Goal: Transaction & Acquisition: Book appointment/travel/reservation

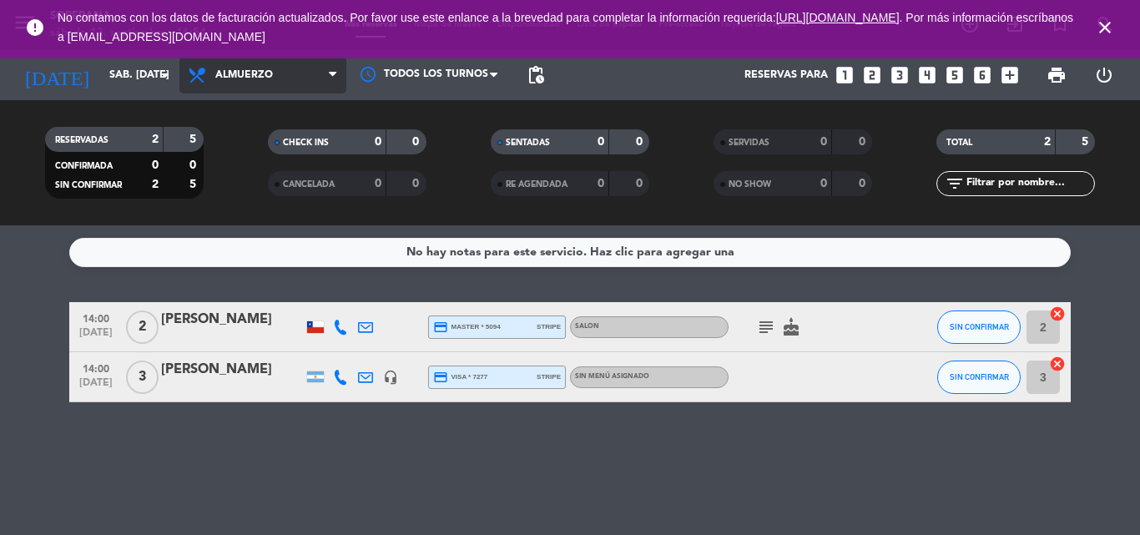
click at [227, 75] on span "Almuerzo" at bounding box center [244, 75] width 58 height 12
click at [252, 181] on div "menu [PERSON_NAME] 13. septiembre - 16:54 Mis reservas Mapa de mesas Disponibil…" at bounding box center [570, 112] width 1140 height 225
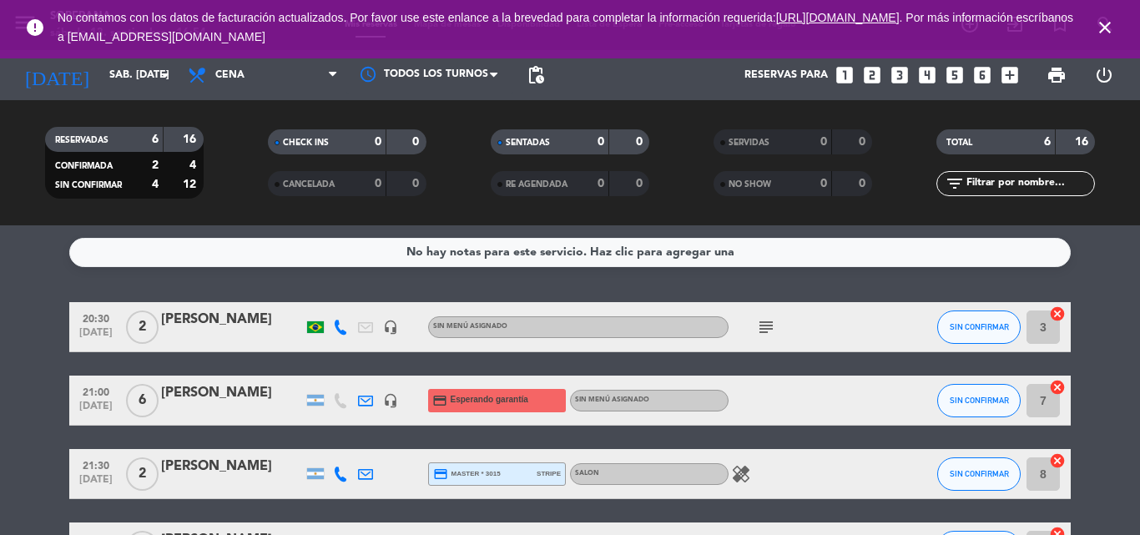
click at [1107, 33] on icon "close" at bounding box center [1105, 28] width 20 height 20
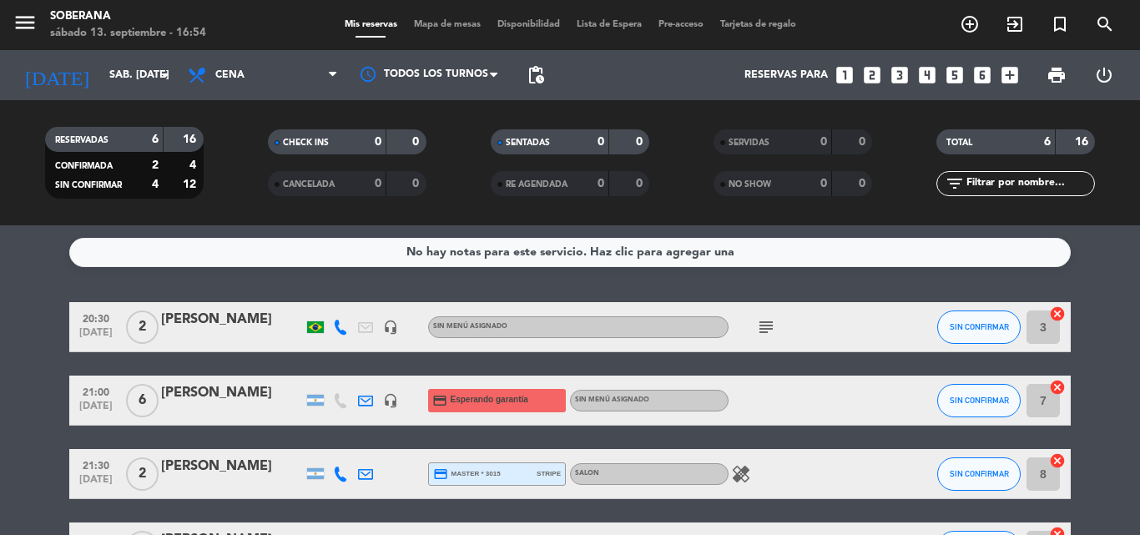
click at [423, 20] on span "Mapa de mesas" at bounding box center [447, 24] width 83 height 9
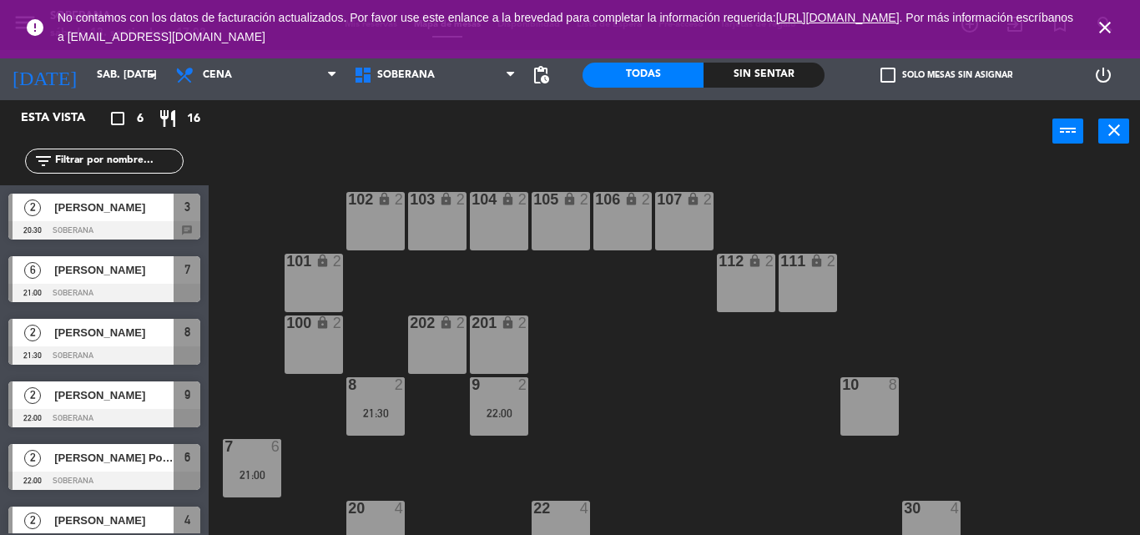
click at [1101, 29] on icon "close" at bounding box center [1105, 28] width 20 height 20
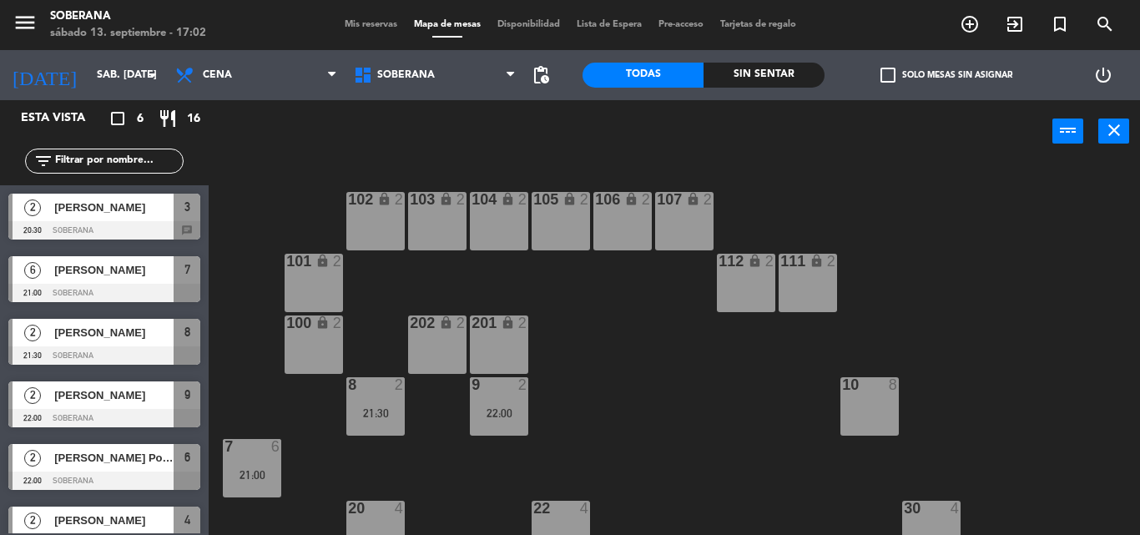
click at [348, 28] on span "Mis reservas" at bounding box center [370, 24] width 69 height 9
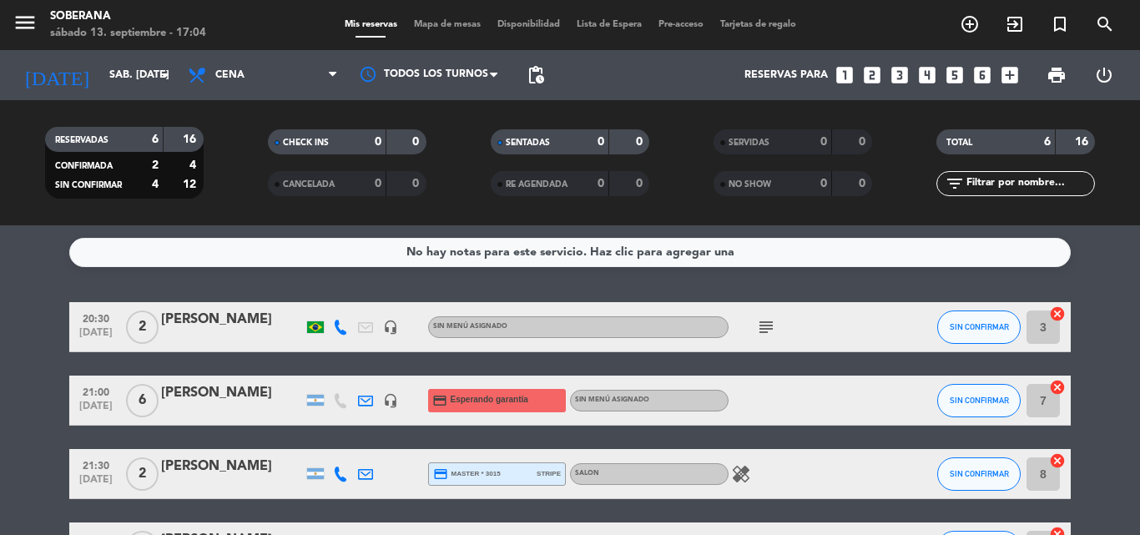
click at [872, 77] on icon "looks_two" at bounding box center [873, 75] width 22 height 22
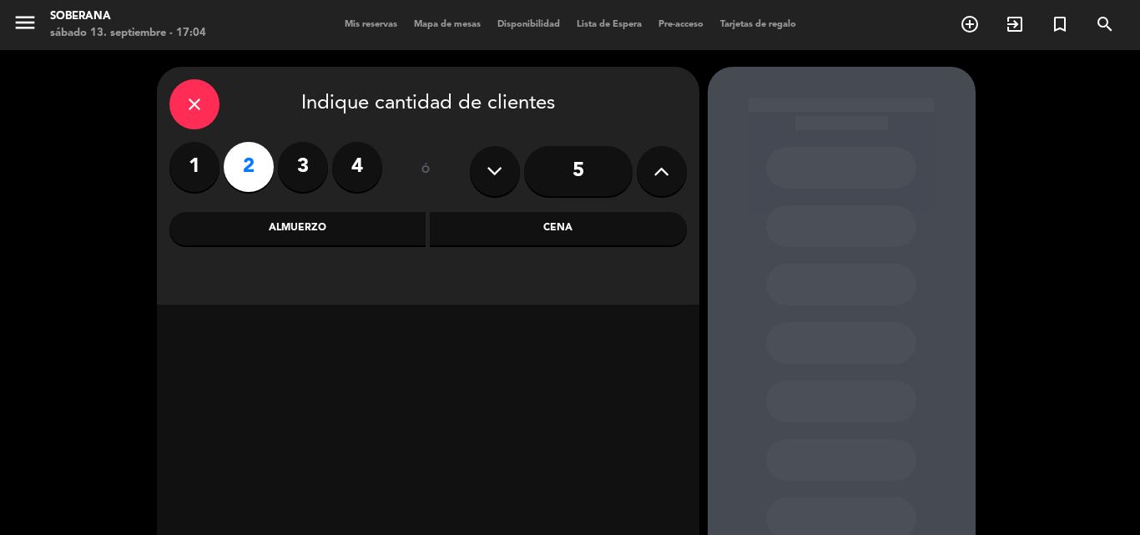
click at [585, 226] on div "Cena" at bounding box center [558, 228] width 257 height 33
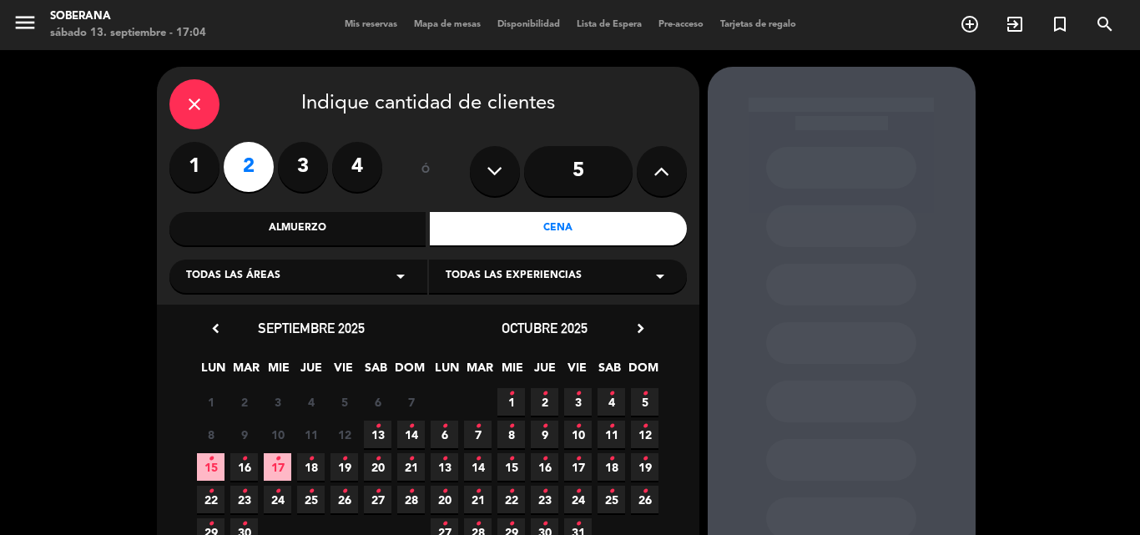
click at [387, 432] on span "13 •" at bounding box center [378, 435] width 28 height 28
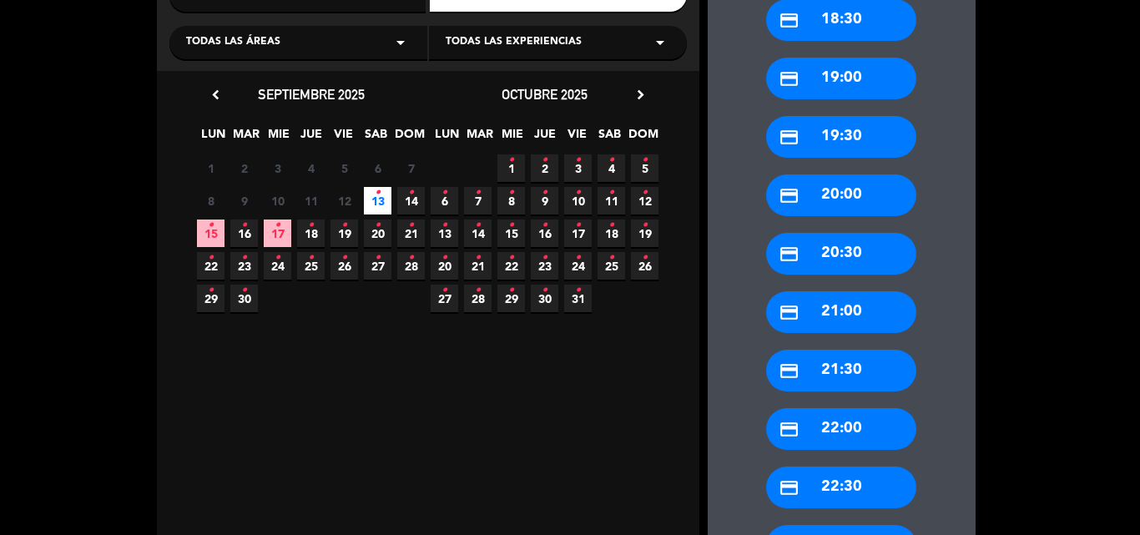
click at [856, 193] on div "credit_card 20:00" at bounding box center [841, 195] width 150 height 42
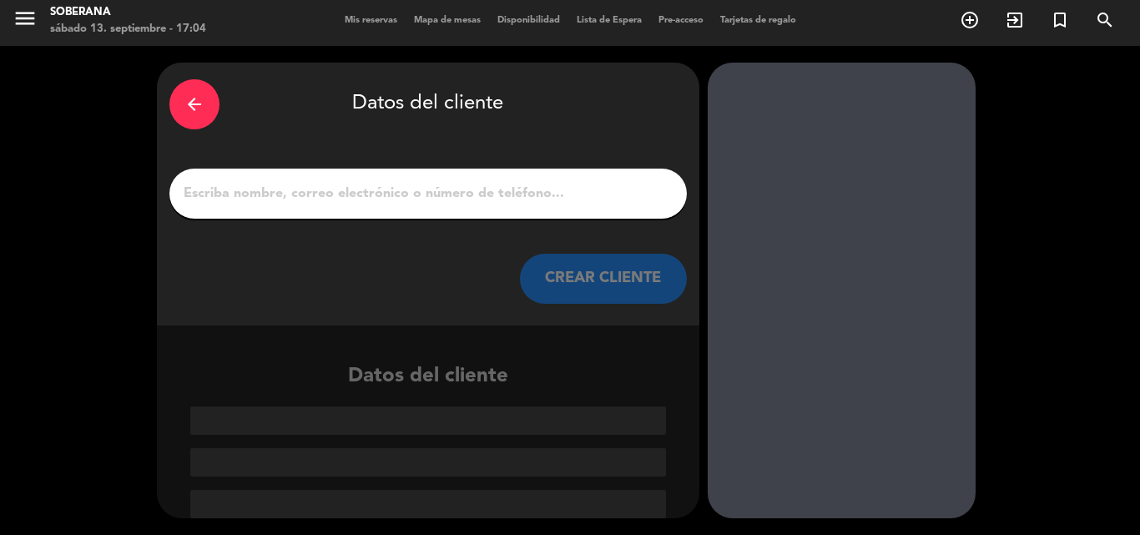
scroll to position [4, 0]
click at [250, 200] on input "1" at bounding box center [428, 193] width 493 height 23
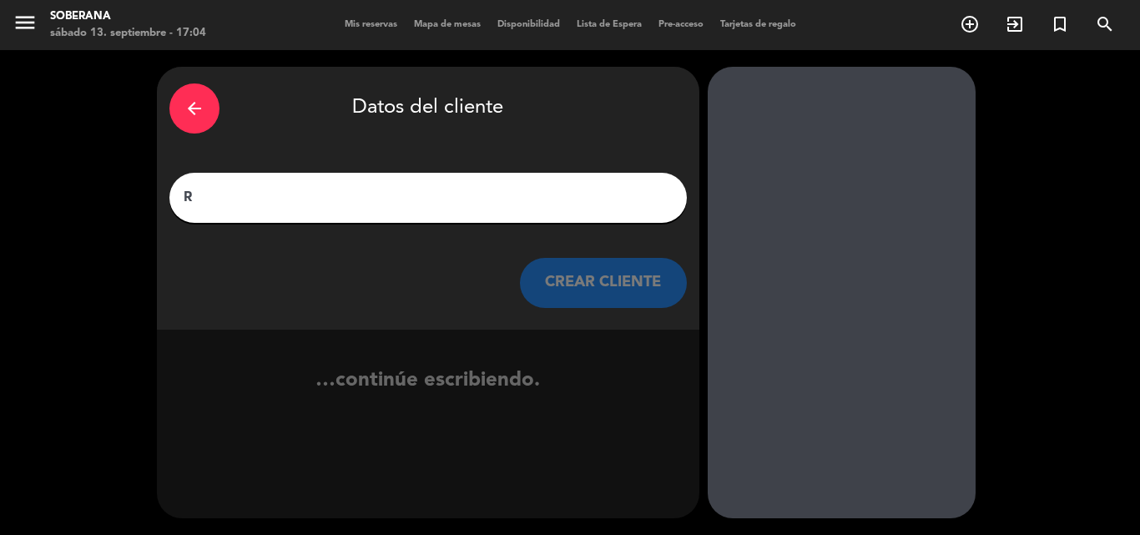
scroll to position [0, 0]
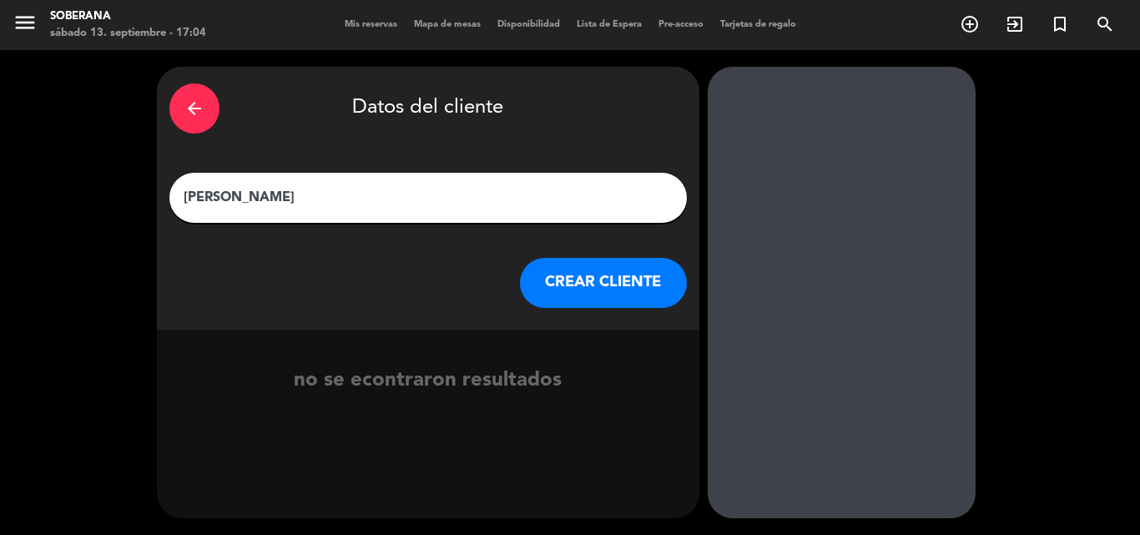
type input "[PERSON_NAME]"
click at [619, 306] on button "CREAR CLIENTE" at bounding box center [603, 283] width 167 height 50
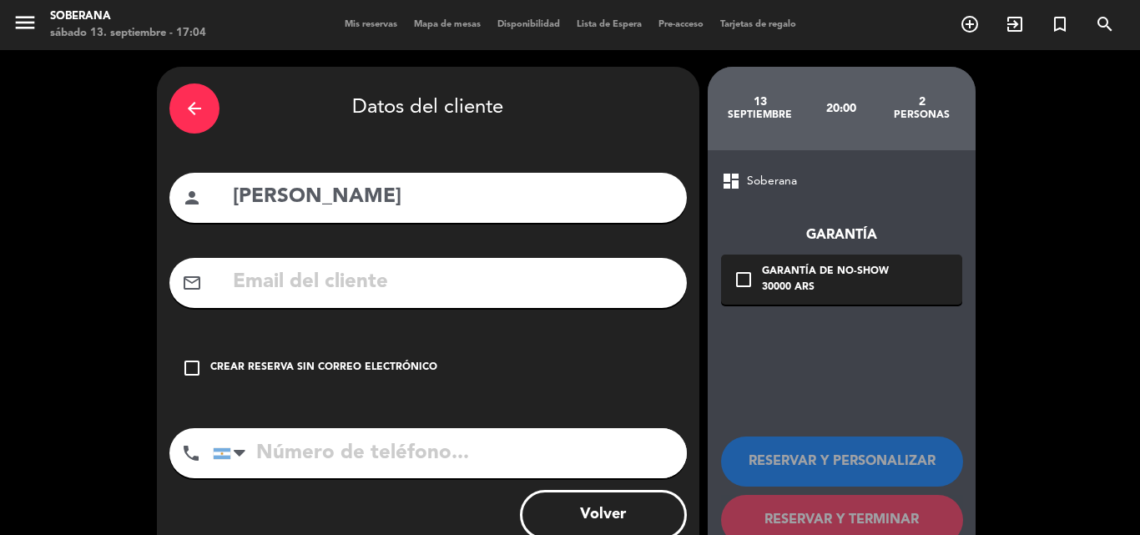
click at [288, 287] on input "text" at bounding box center [452, 282] width 443 height 34
paste input "[EMAIL_ADDRESS][DOMAIN_NAME]"
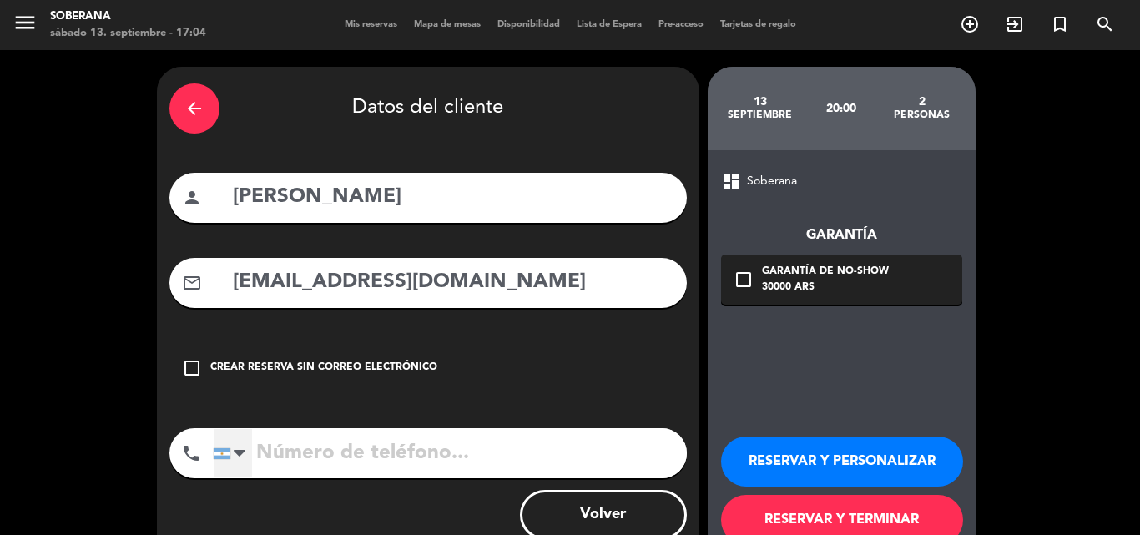
type input "[EMAIL_ADDRESS][DOMAIN_NAME]"
click at [251, 455] on div at bounding box center [233, 453] width 38 height 48
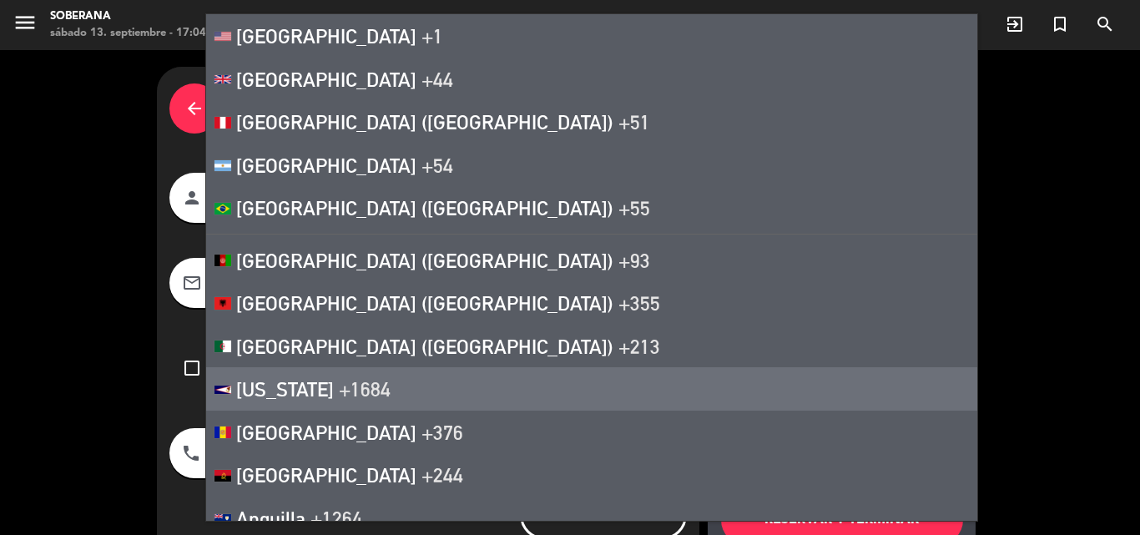
click at [821, 358] on div "dashboard Soberana Garantía check_box_outline_blank Garantía de no-show 30000 A…" at bounding box center [842, 357] width 268 height 415
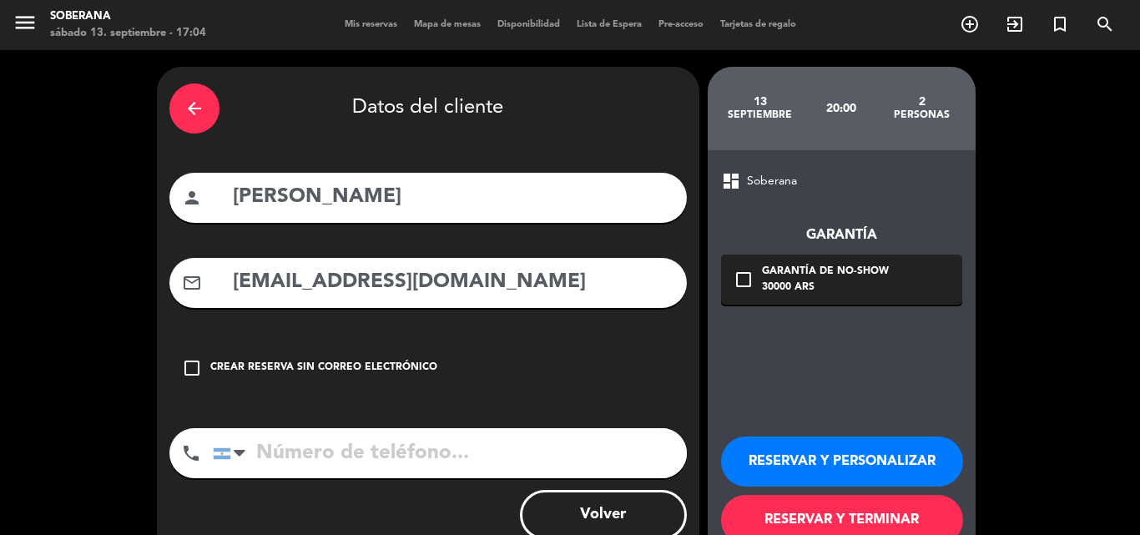
click at [332, 451] on input "tel" at bounding box center [450, 453] width 474 height 50
click at [359, 458] on input "tel" at bounding box center [450, 453] width 474 height 50
paste input "[PHONE_NUMBER]"
type input "[PHONE_NUMBER]"
click at [758, 272] on div "check_box_outline_blank Garantía de no-show 30000 ARS" at bounding box center [841, 280] width 241 height 50
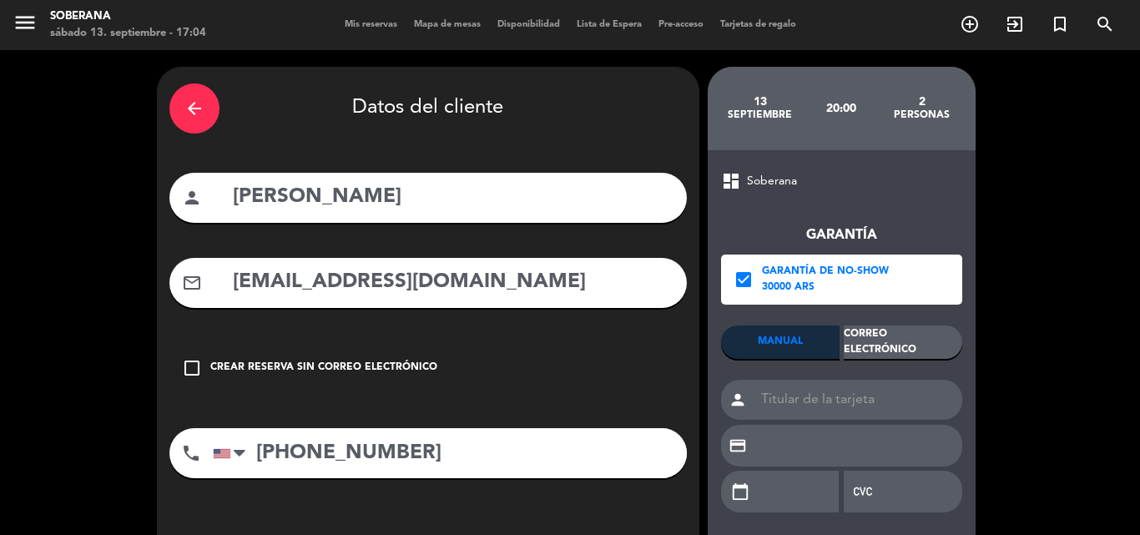
click at [914, 356] on div "Correo Electrónico" at bounding box center [903, 342] width 119 height 33
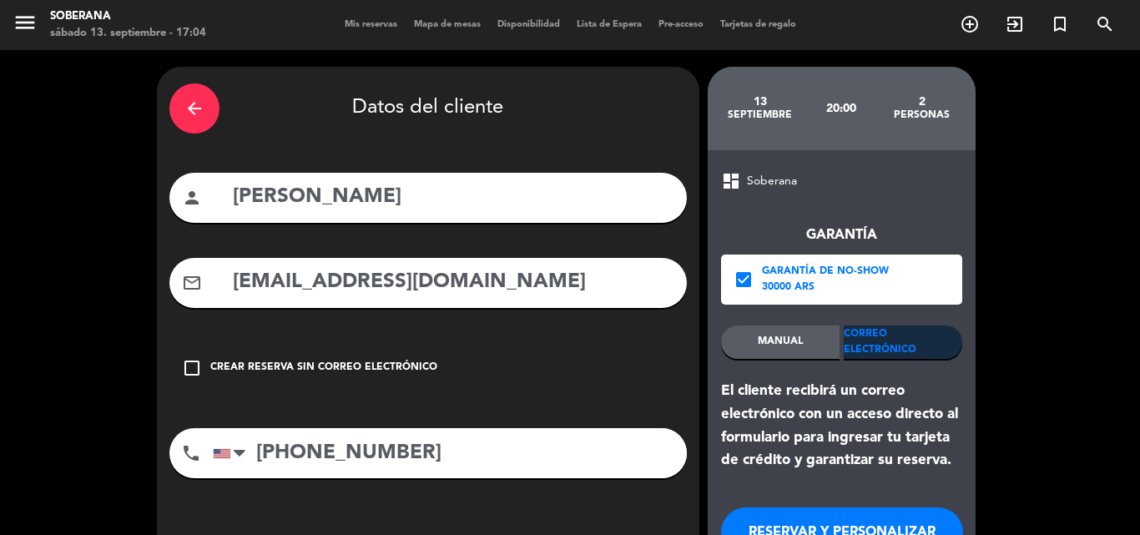
scroll to position [118, 0]
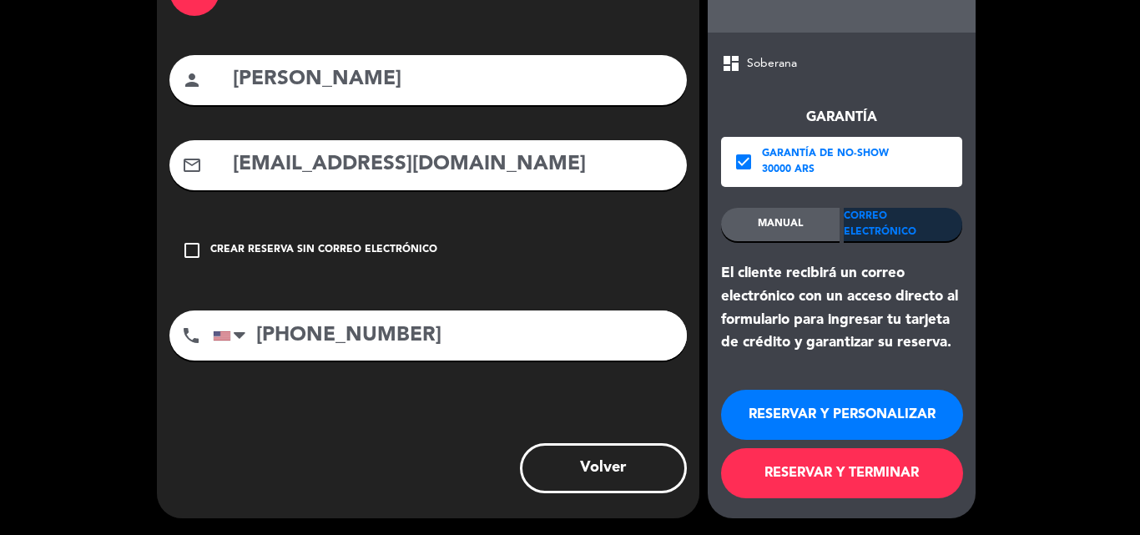
click at [879, 436] on button "RESERVAR Y PERSONALIZAR" at bounding box center [842, 415] width 242 height 50
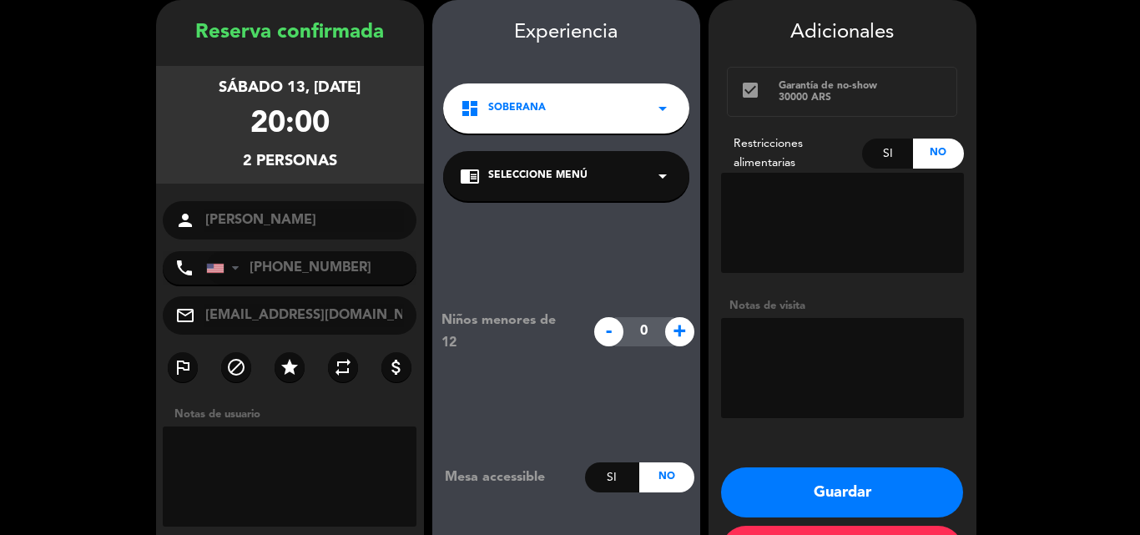
scroll to position [133, 0]
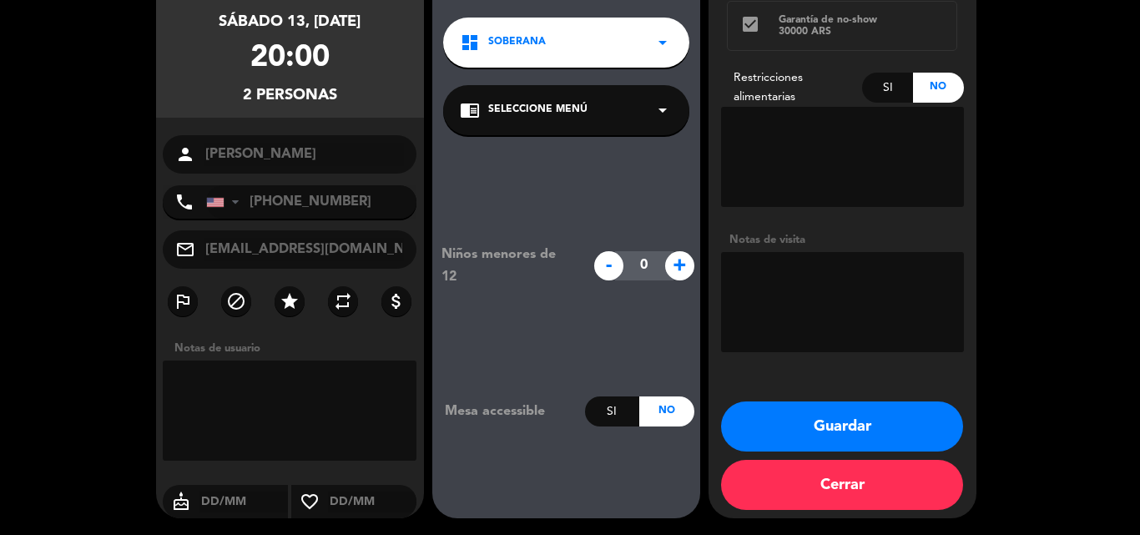
click at [851, 425] on button "Guardar" at bounding box center [842, 427] width 242 height 50
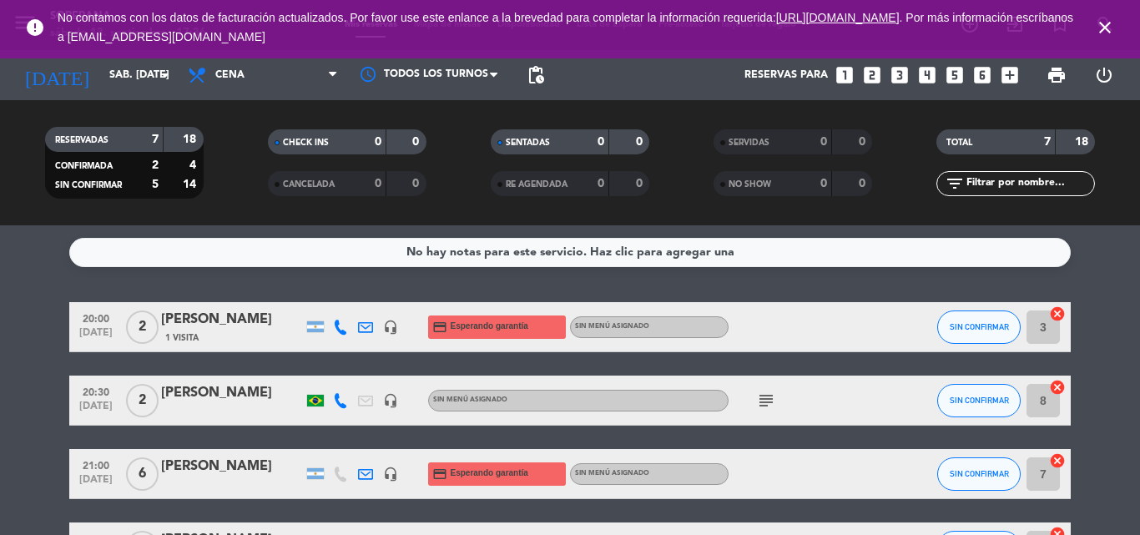
click at [1095, 28] on icon "close" at bounding box center [1105, 28] width 20 height 20
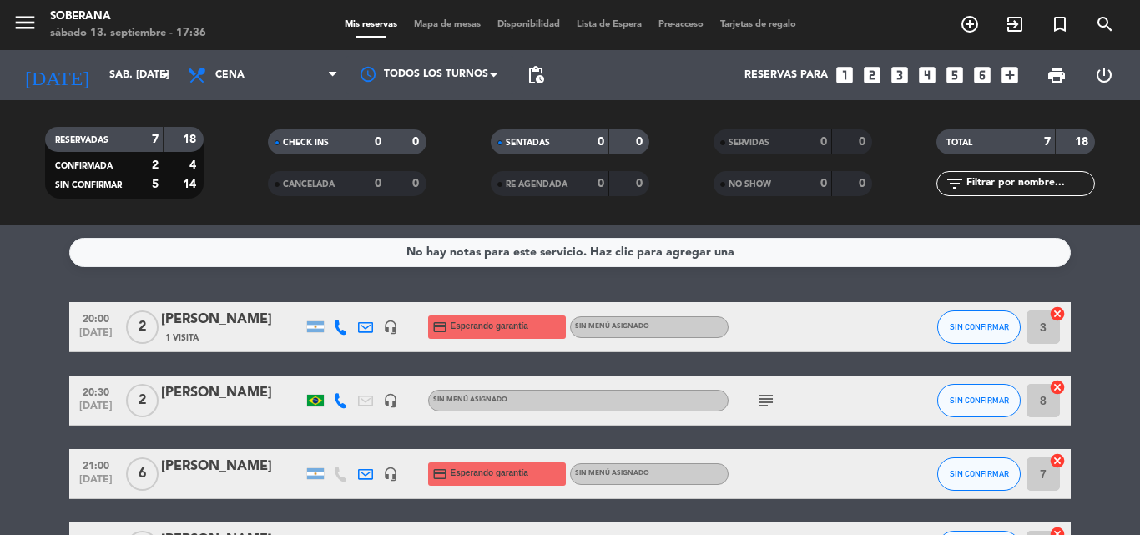
click at [770, 409] on icon "subject" at bounding box center [766, 401] width 20 height 20
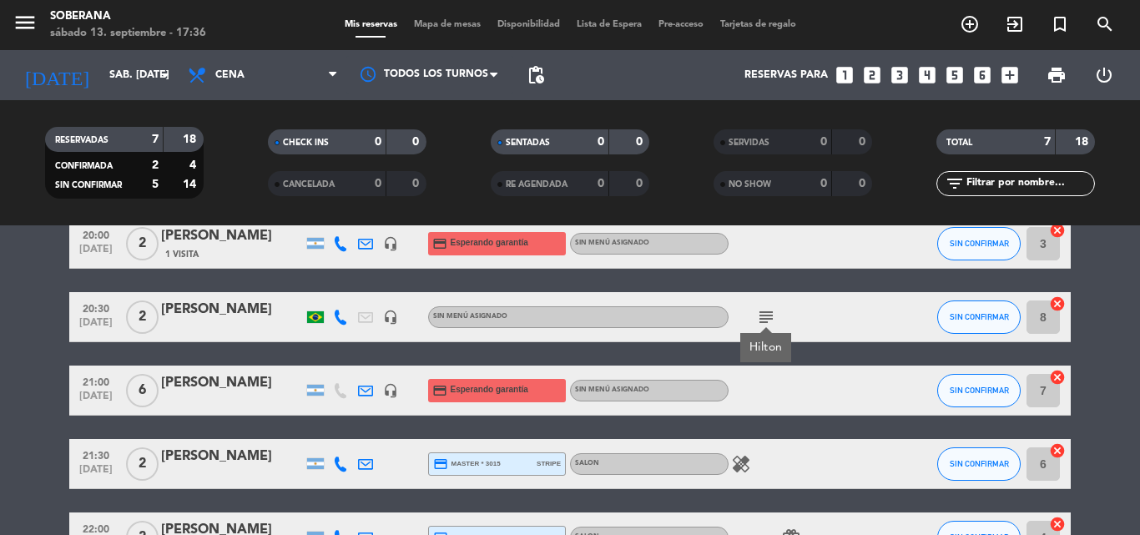
scroll to position [167, 0]
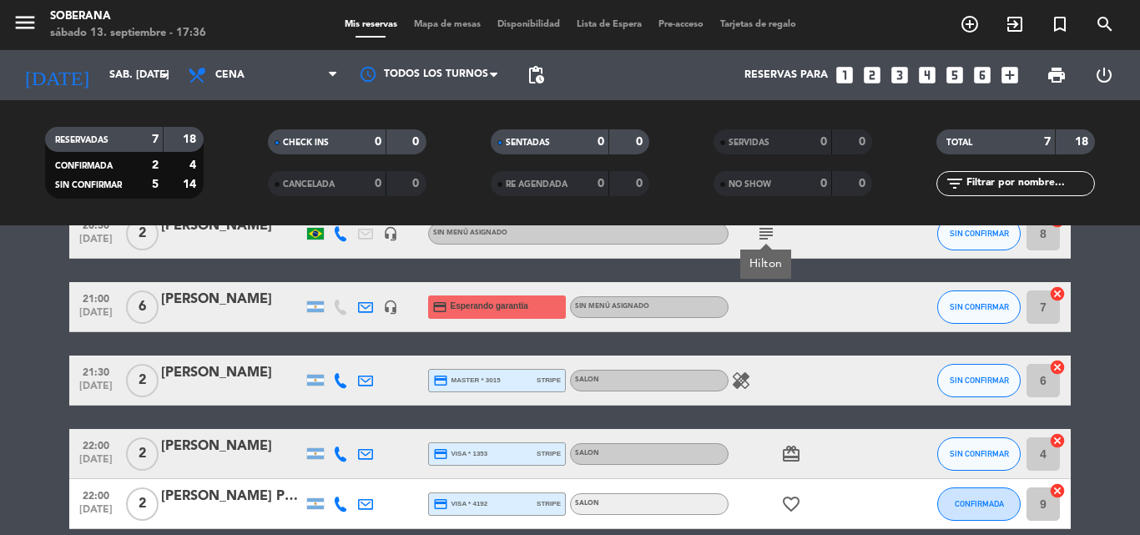
click at [737, 381] on icon "healing" at bounding box center [741, 381] width 20 height 20
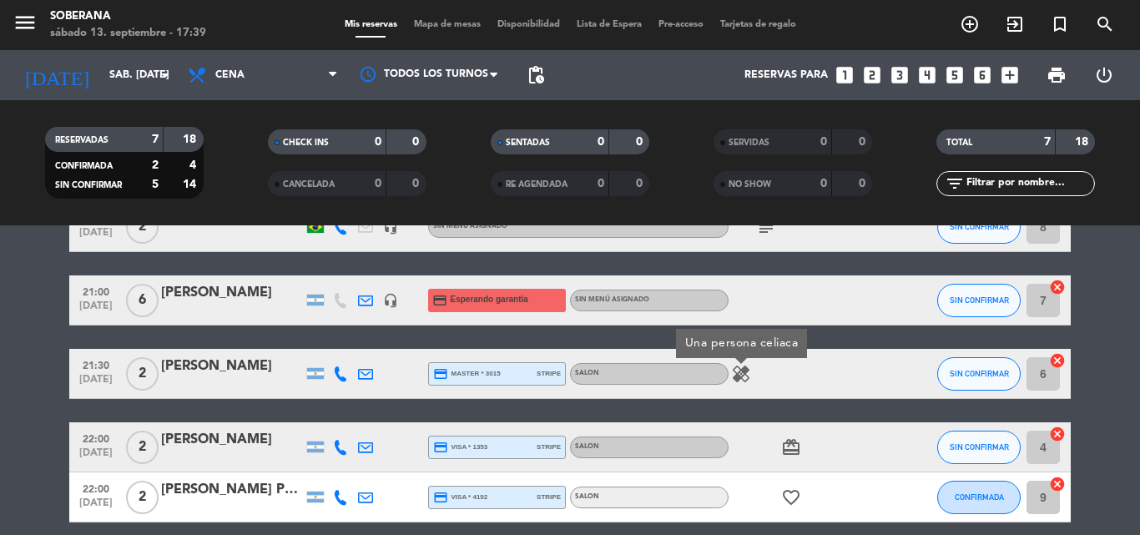
scroll to position [0, 0]
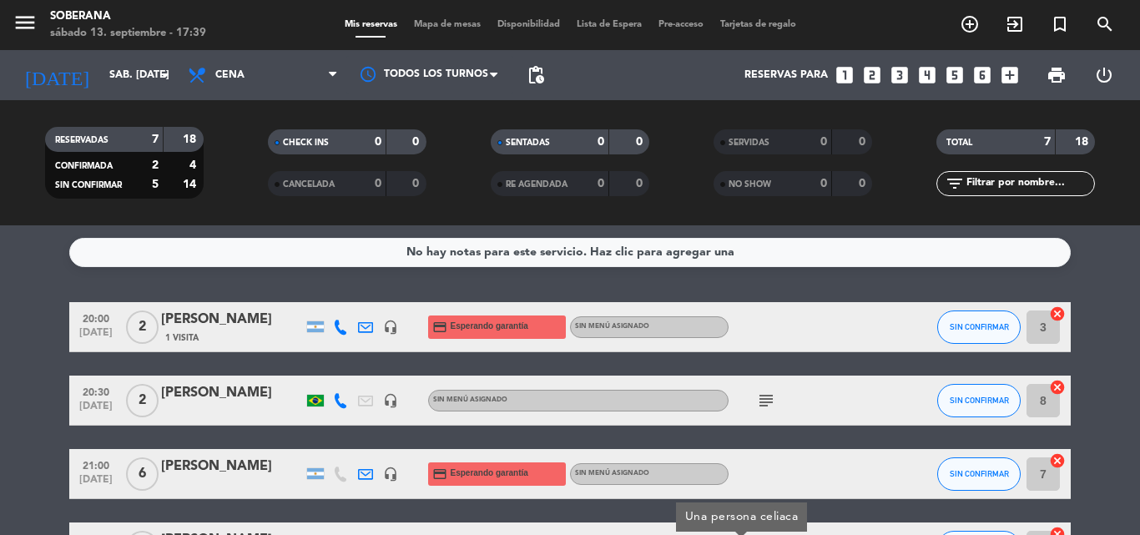
click at [438, 23] on span "Mapa de mesas" at bounding box center [447, 24] width 83 height 9
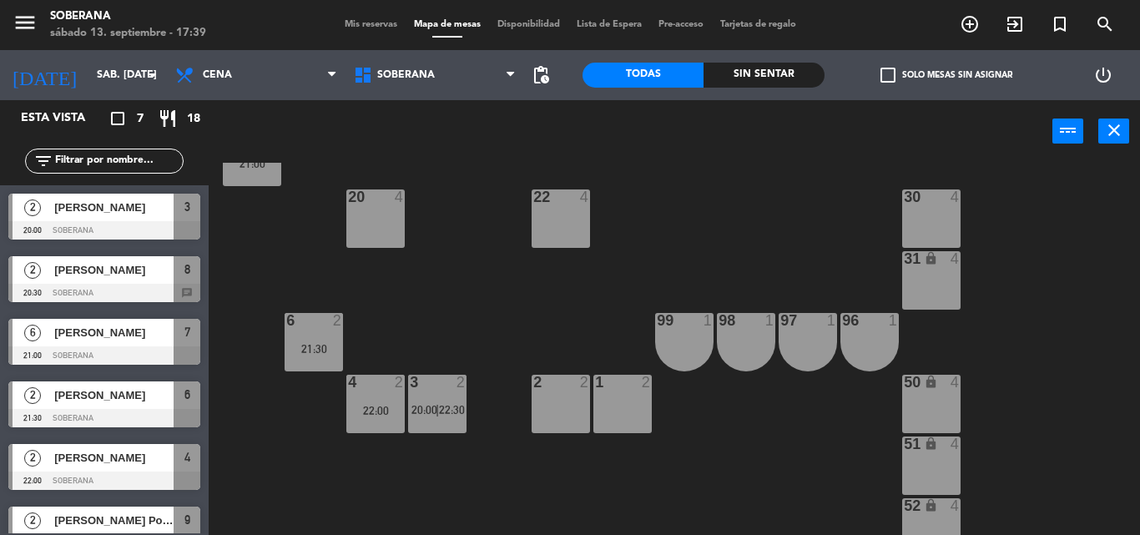
scroll to position [333, 0]
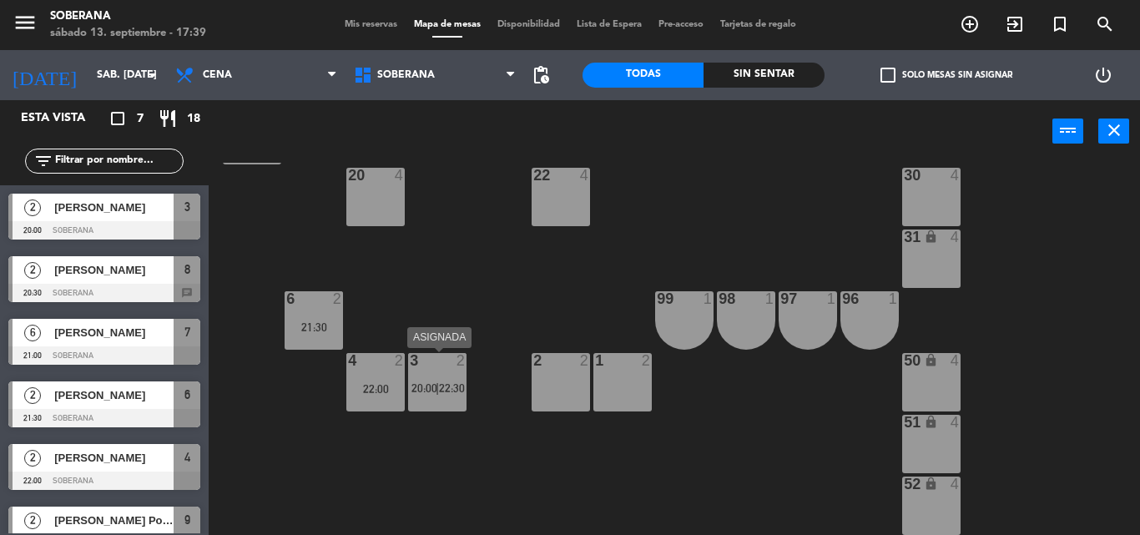
click at [446, 394] on span "22:30" at bounding box center [452, 388] width 26 height 13
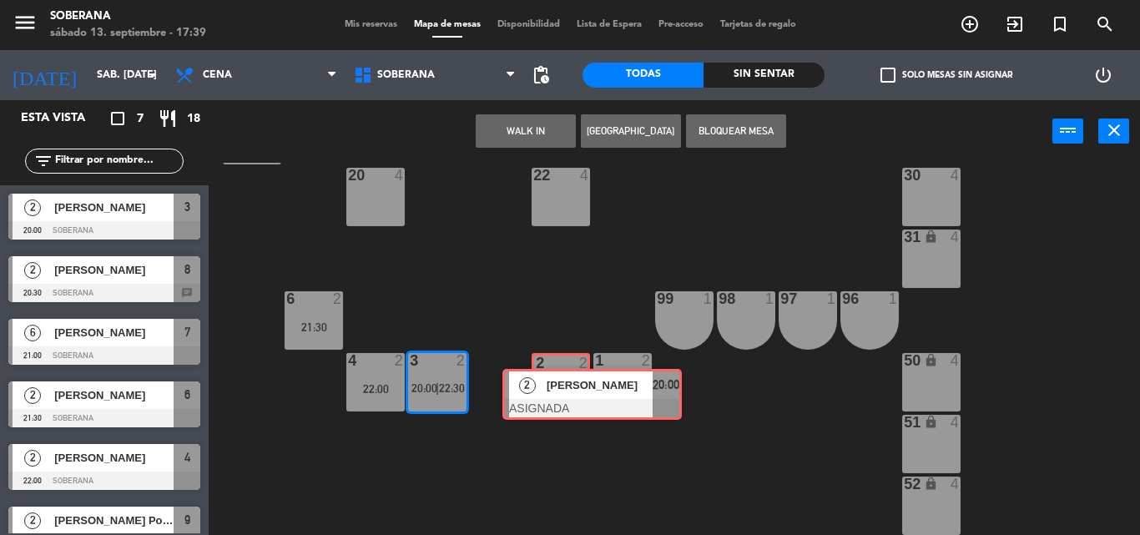
drag, startPoint x: 483, startPoint y: 437, endPoint x: 571, endPoint y: 383, distance: 103.4
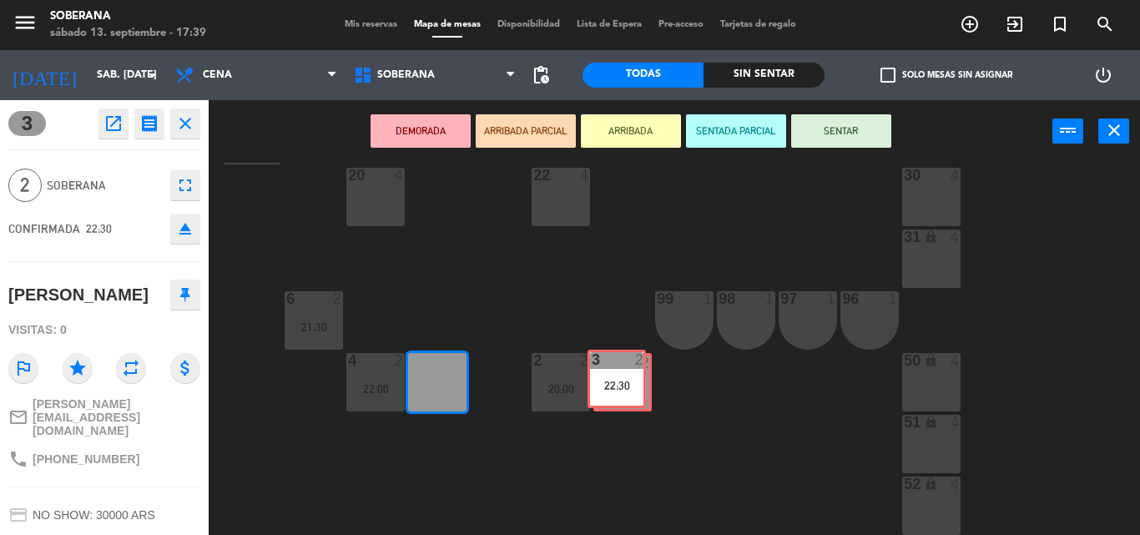
drag, startPoint x: 444, startPoint y: 400, endPoint x: 624, endPoint y: 397, distance: 179.5
click at [624, 397] on div "102 lock 2 103 lock 2 104 lock 2 105 lock 2 106 lock 2 107 lock 2 101 lock 2 11…" at bounding box center [680, 349] width 920 height 372
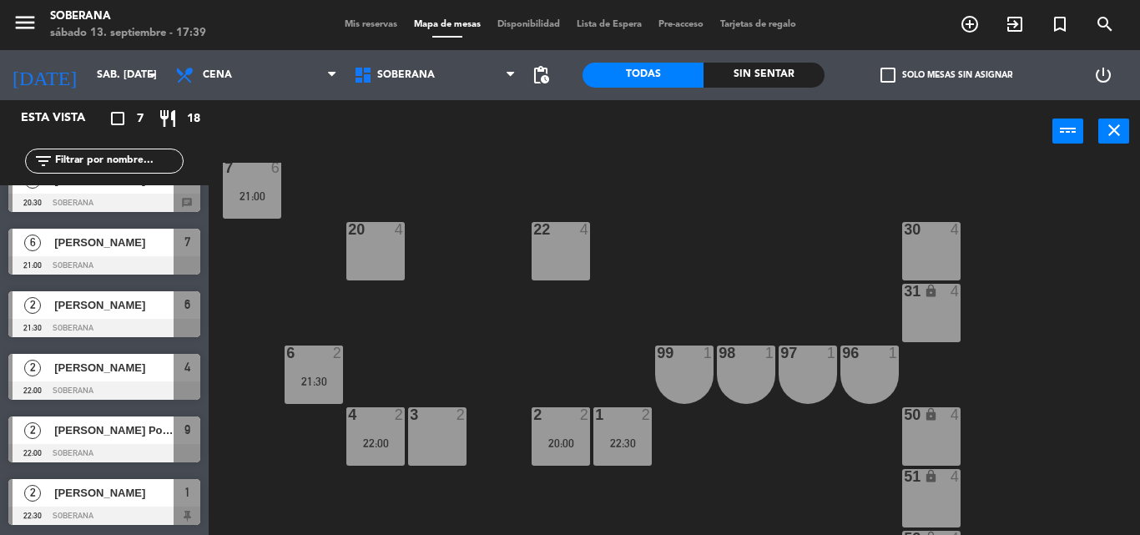
scroll to position [250, 0]
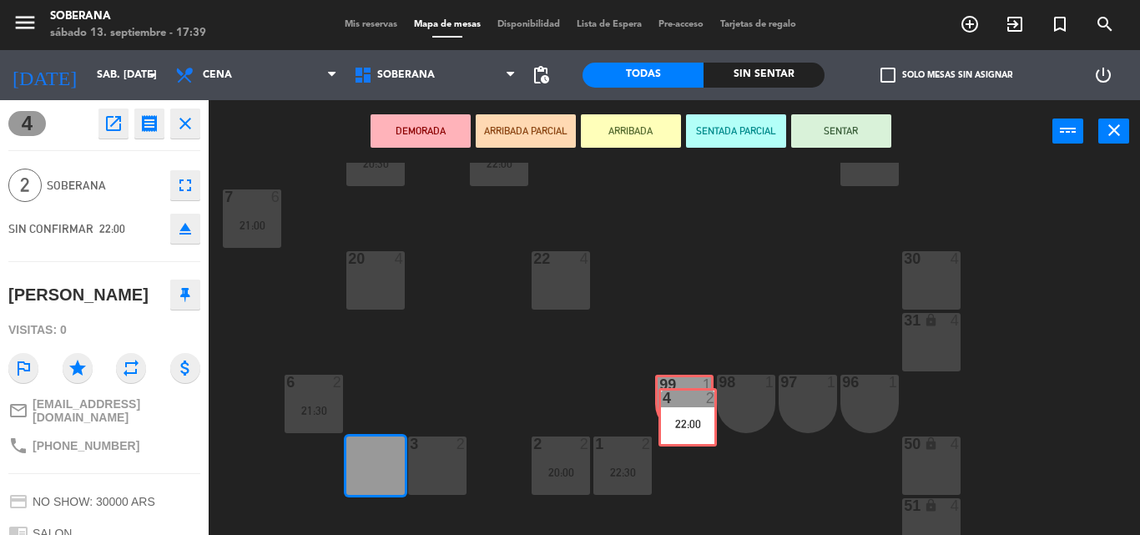
drag, startPoint x: 382, startPoint y: 476, endPoint x: 695, endPoint y: 427, distance: 316.8
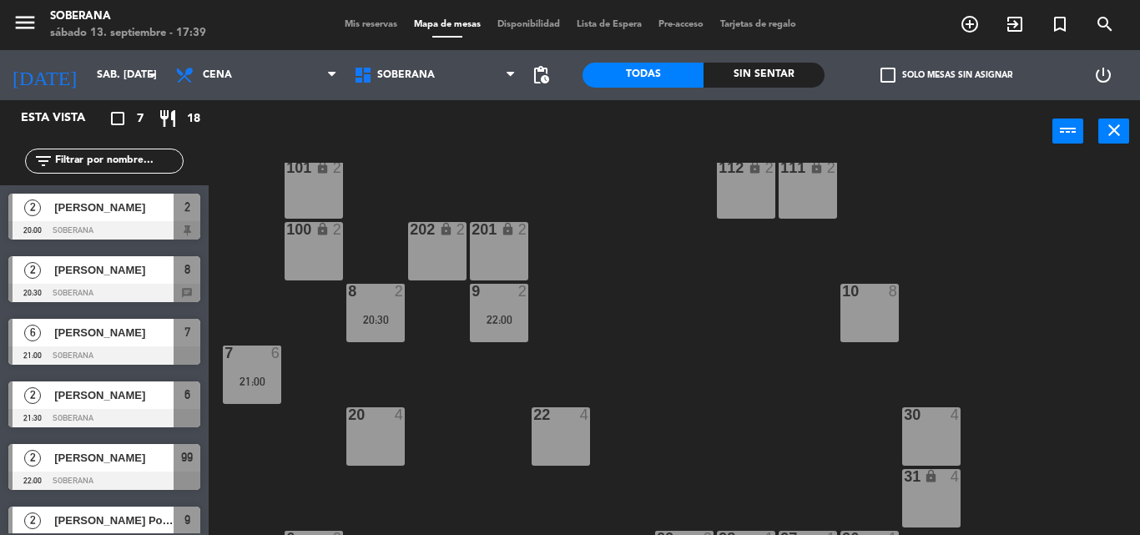
scroll to position [167, 0]
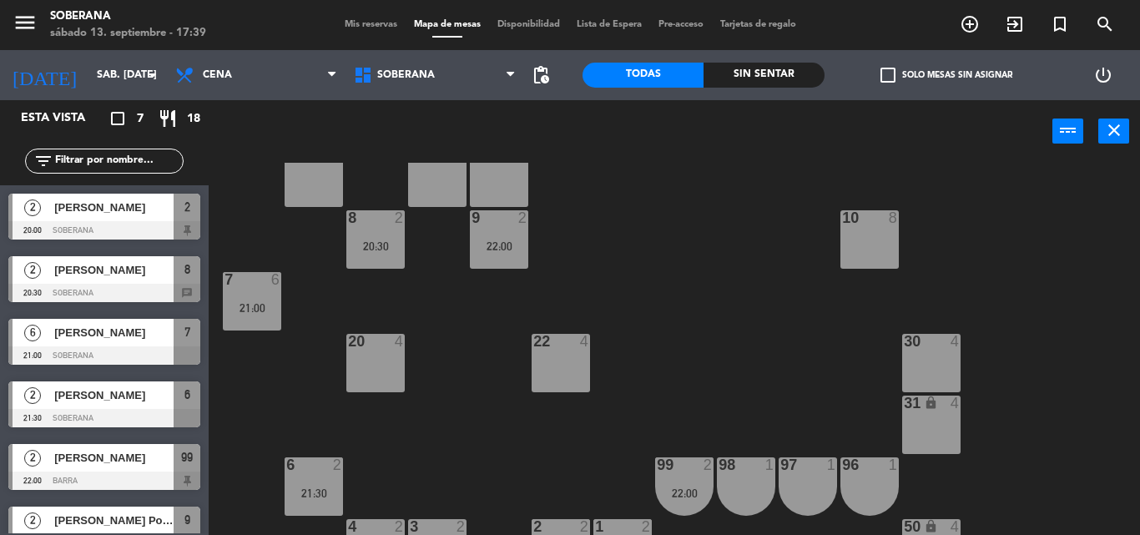
drag, startPoint x: 502, startPoint y: 245, endPoint x: 488, endPoint y: 324, distance: 79.7
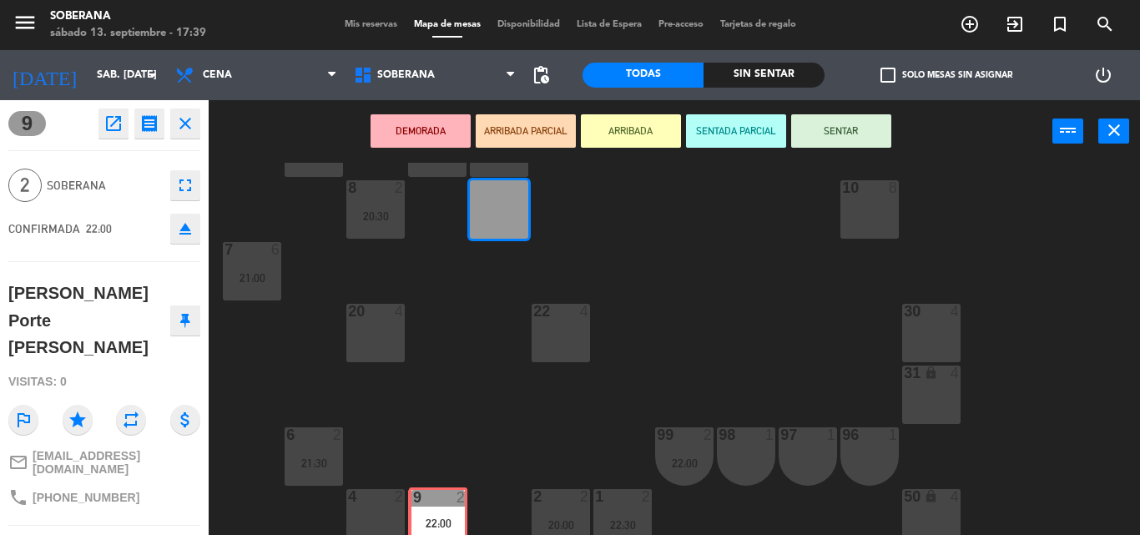
drag, startPoint x: 503, startPoint y: 248, endPoint x: 442, endPoint y: 528, distance: 286.9
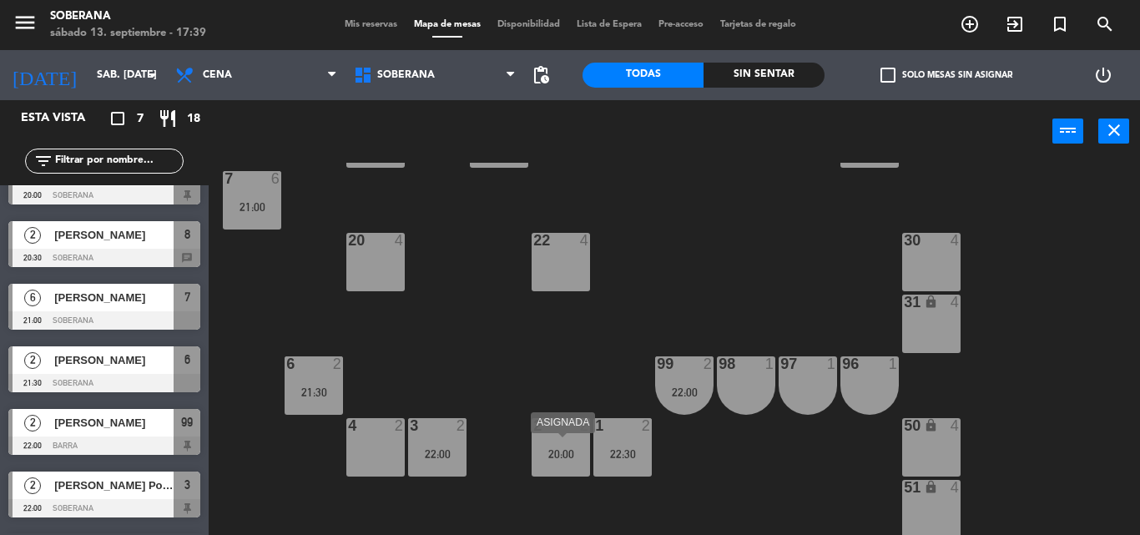
scroll to position [166, 0]
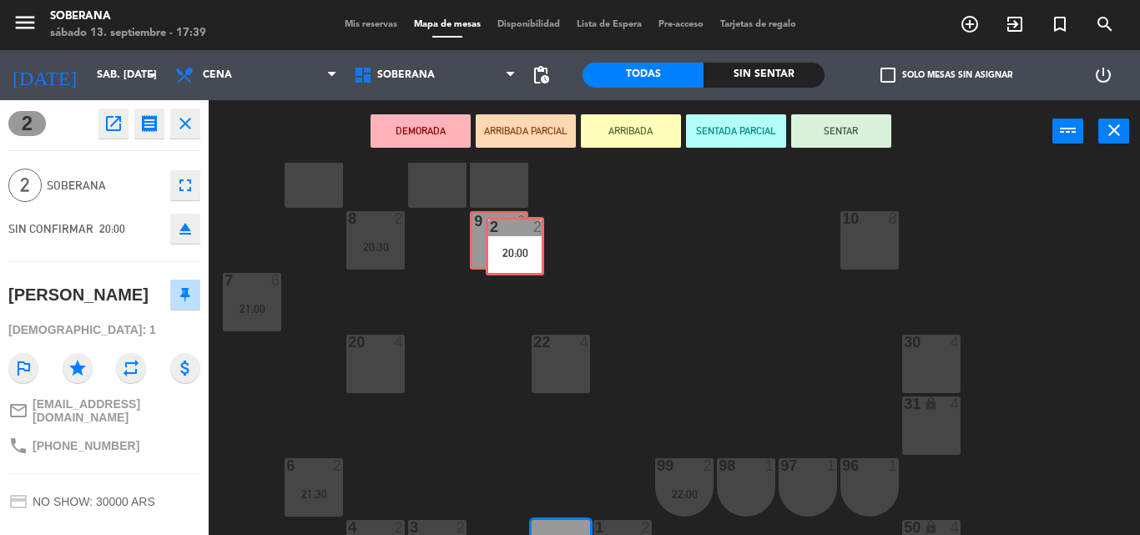
drag, startPoint x: 562, startPoint y: 526, endPoint x: 516, endPoint y: 223, distance: 306.5
click at [516, 223] on div "102 lock 2 103 lock 2 104 lock 2 105 lock 2 106 lock 2 107 lock 2 101 lock 2 11…" at bounding box center [680, 349] width 920 height 372
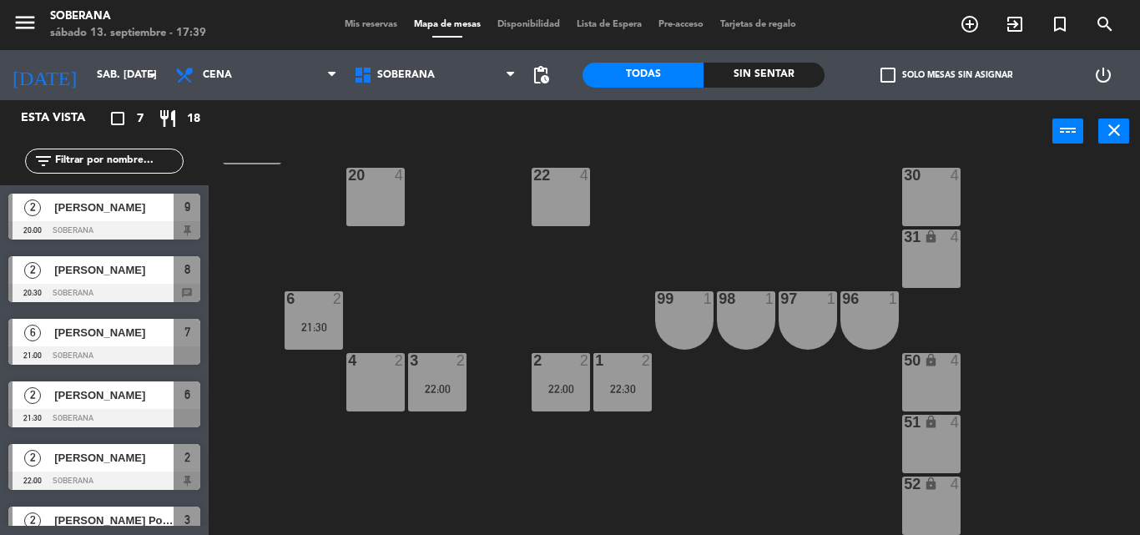
scroll to position [0, 0]
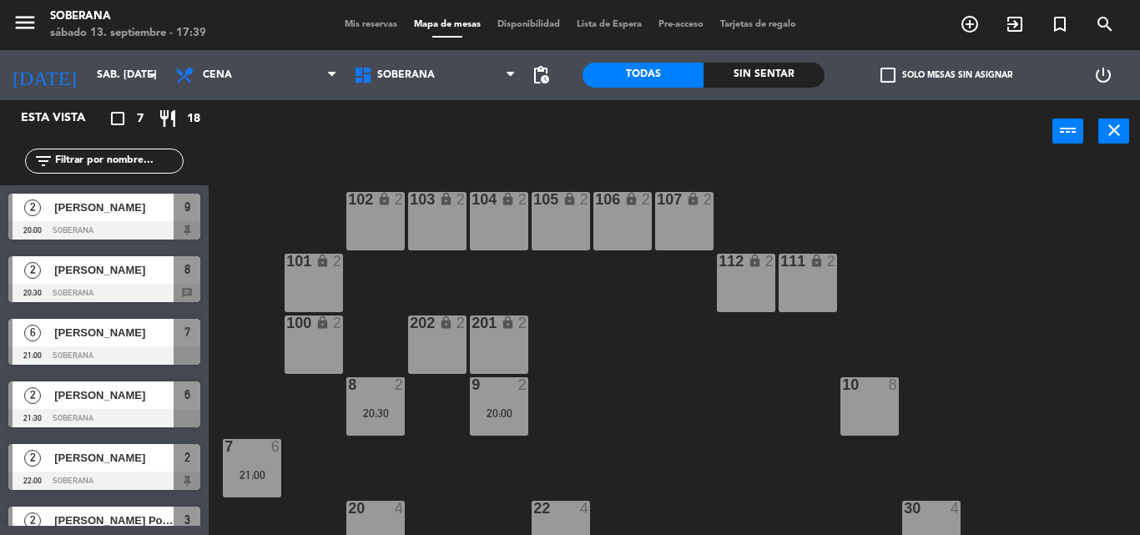
drag, startPoint x: 691, startPoint y: 305, endPoint x: 561, endPoint y: 371, distance: 146.0
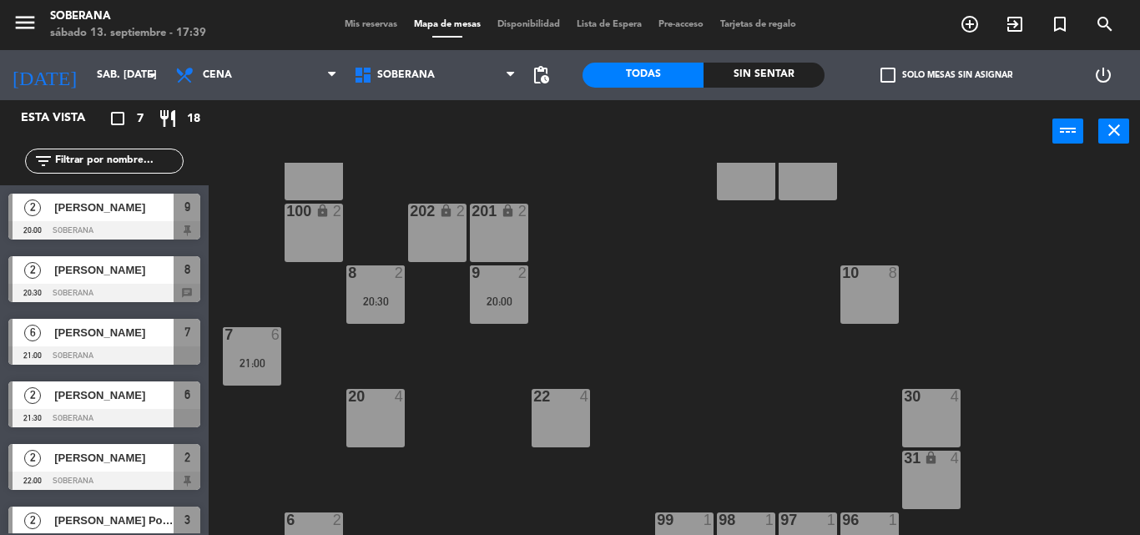
scroll to position [83, 0]
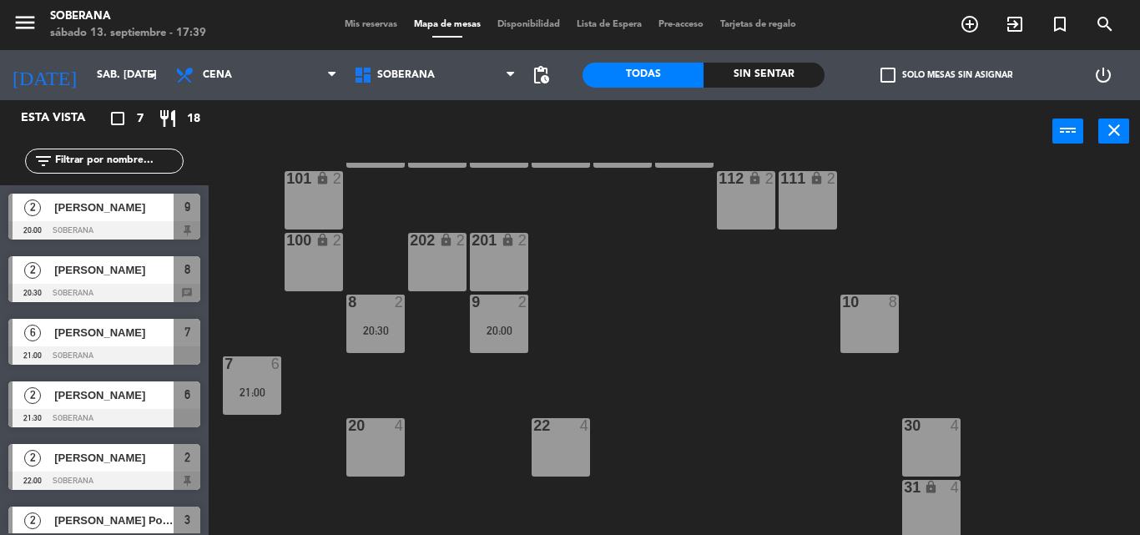
click at [356, 20] on span "Mis reservas" at bounding box center [370, 24] width 69 height 9
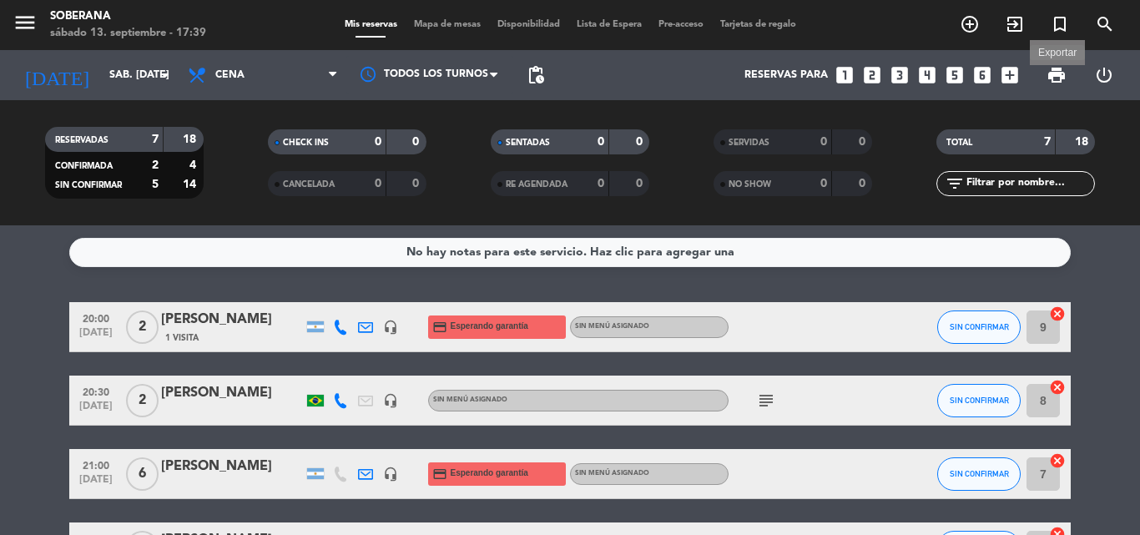
click at [1066, 78] on span "print" at bounding box center [1057, 75] width 20 height 20
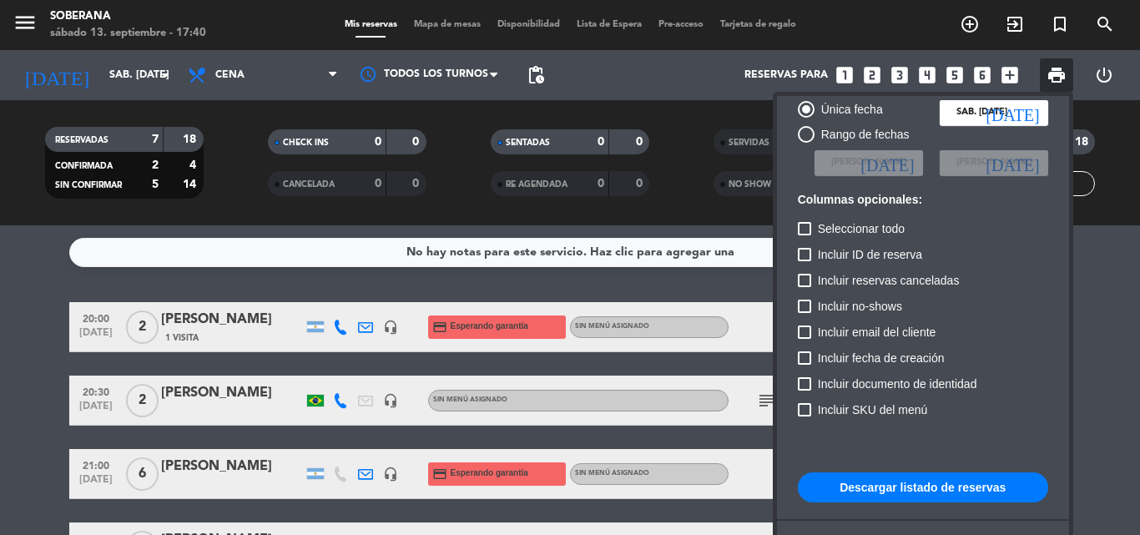
scroll to position [102, 0]
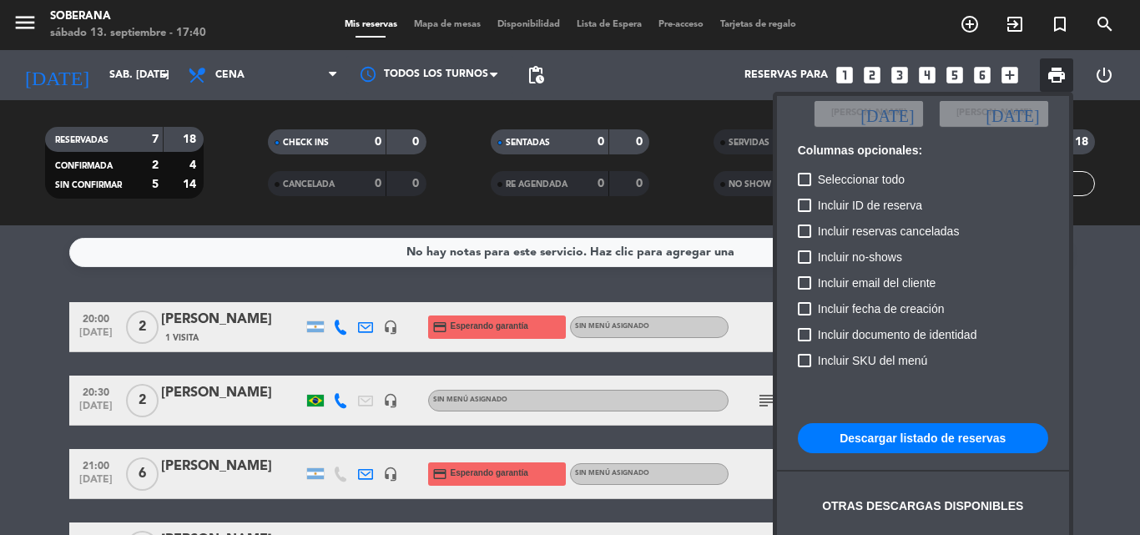
click at [892, 444] on button "Descargar listado de reservas" at bounding box center [923, 438] width 250 height 30
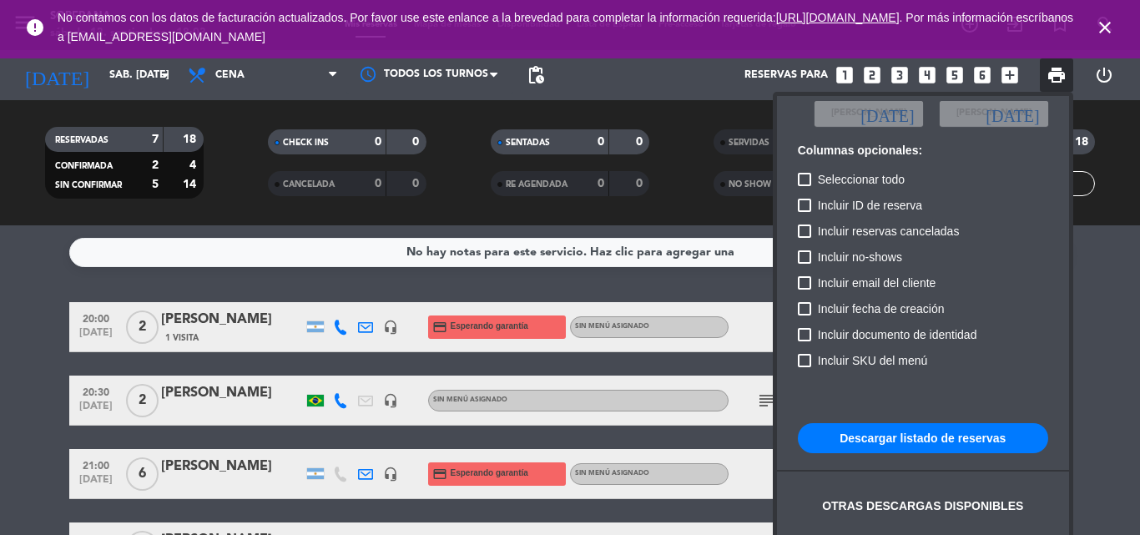
click at [67, 240] on div at bounding box center [570, 267] width 1140 height 535
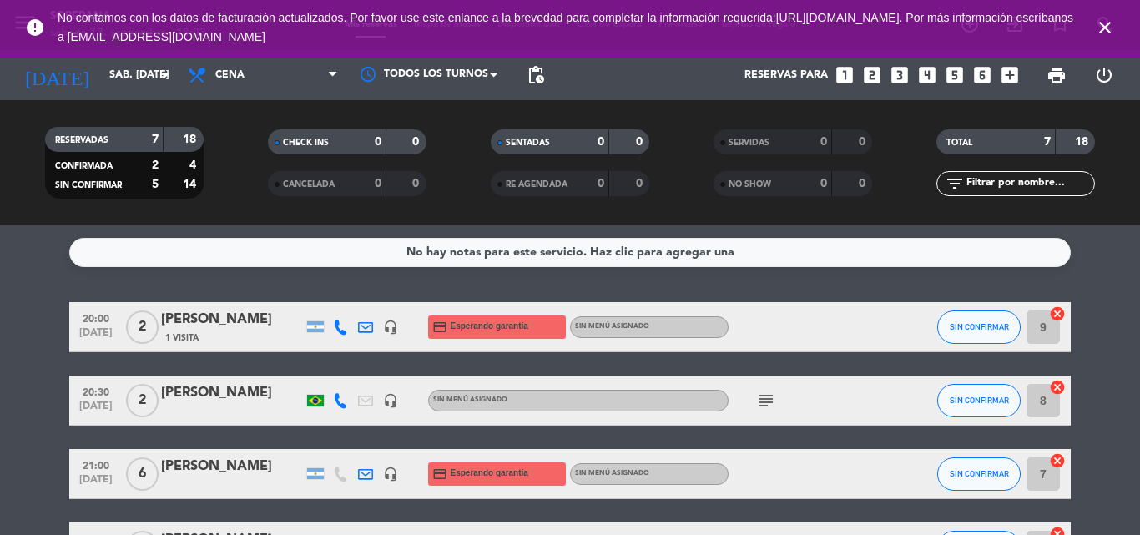
click at [1102, 26] on icon "close" at bounding box center [1105, 28] width 20 height 20
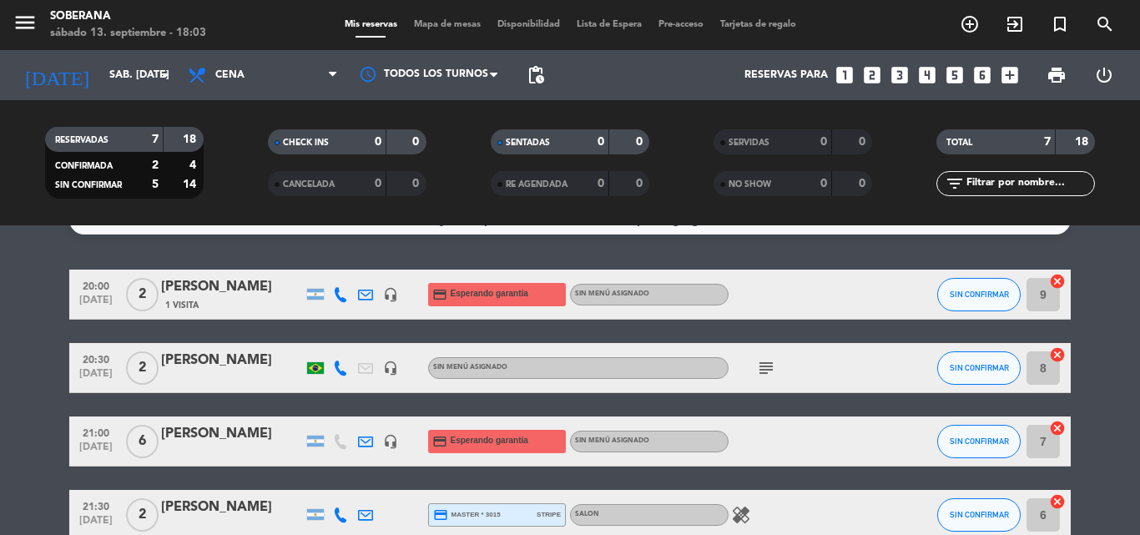
scroll to position [0, 0]
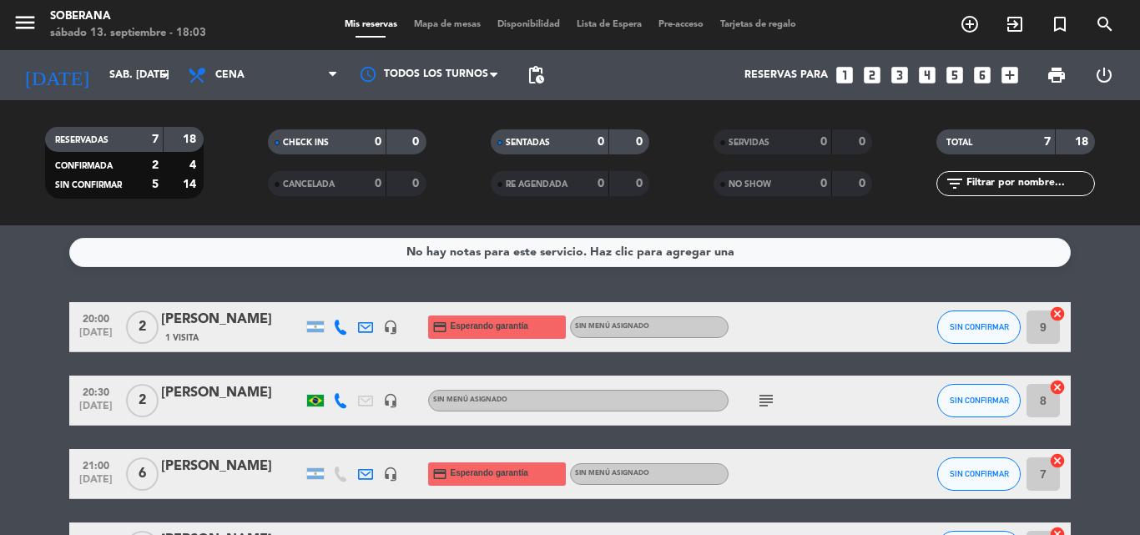
click at [761, 397] on icon "subject" at bounding box center [766, 401] width 20 height 20
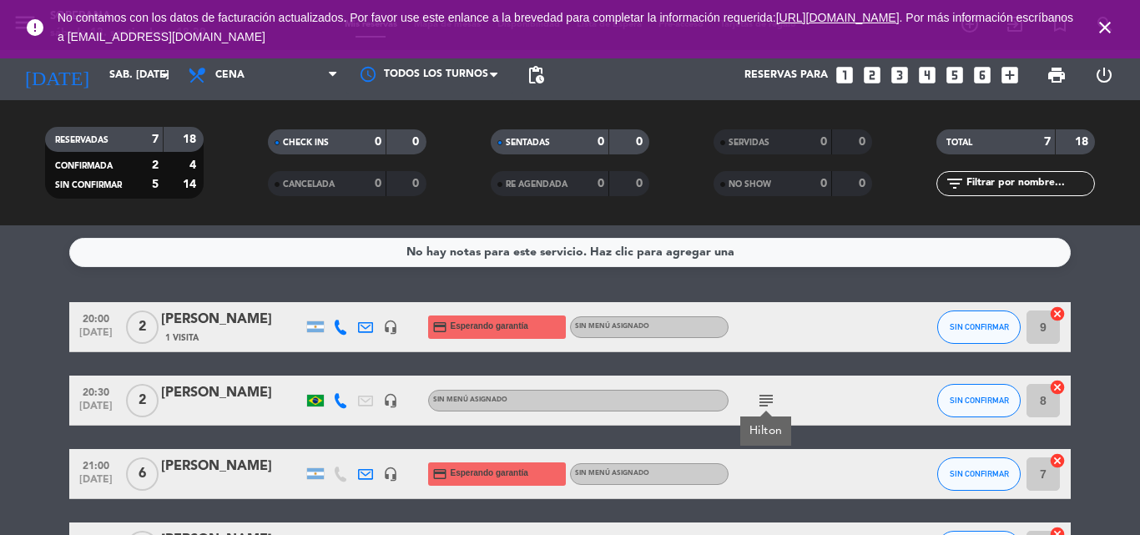
click at [1112, 25] on icon "close" at bounding box center [1105, 28] width 20 height 20
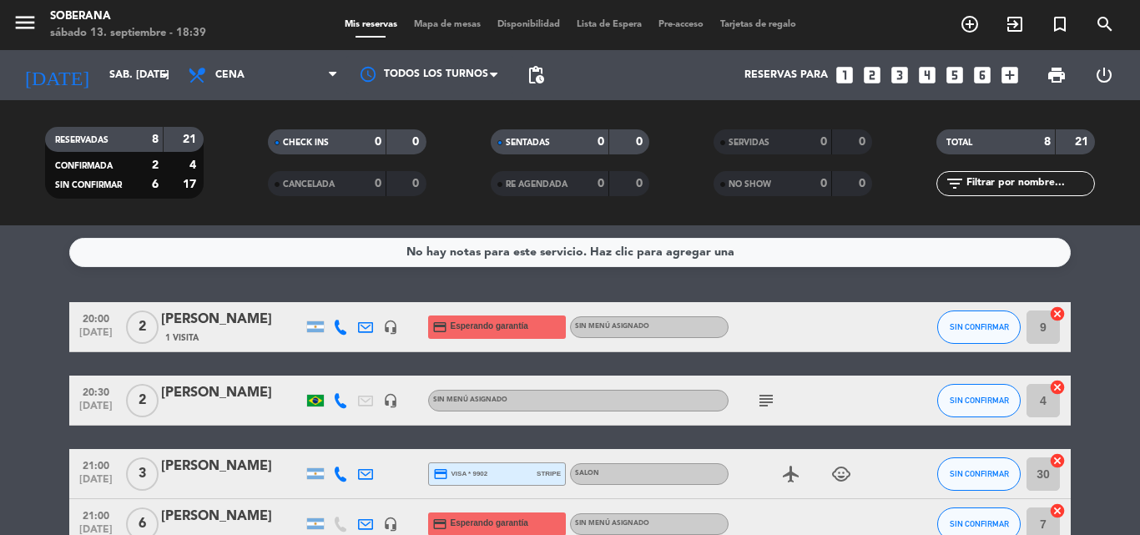
click at [878, 76] on icon "looks_two" at bounding box center [873, 75] width 22 height 22
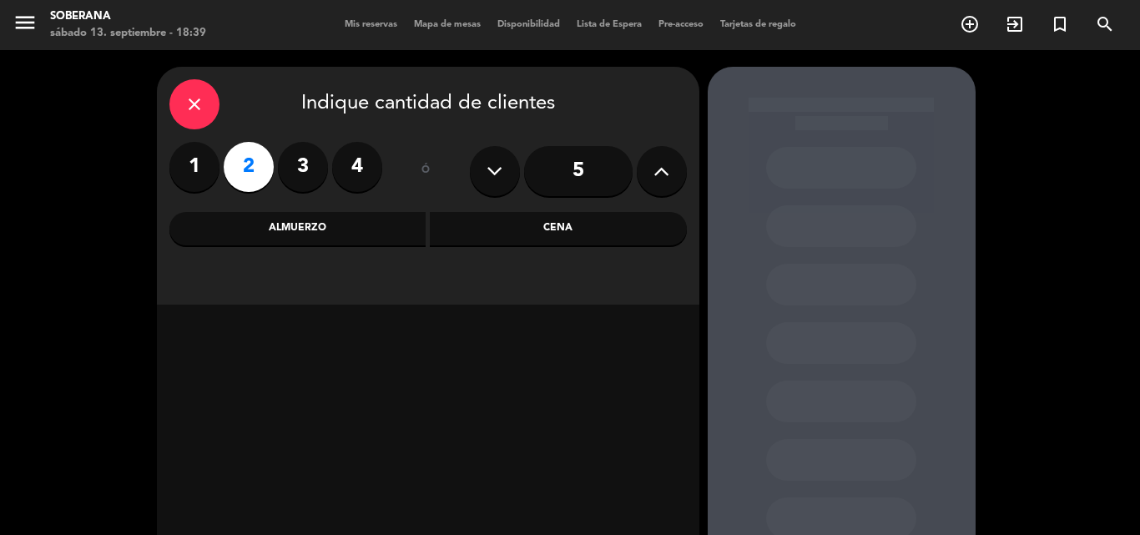
click at [582, 225] on div "Cena" at bounding box center [558, 228] width 257 height 33
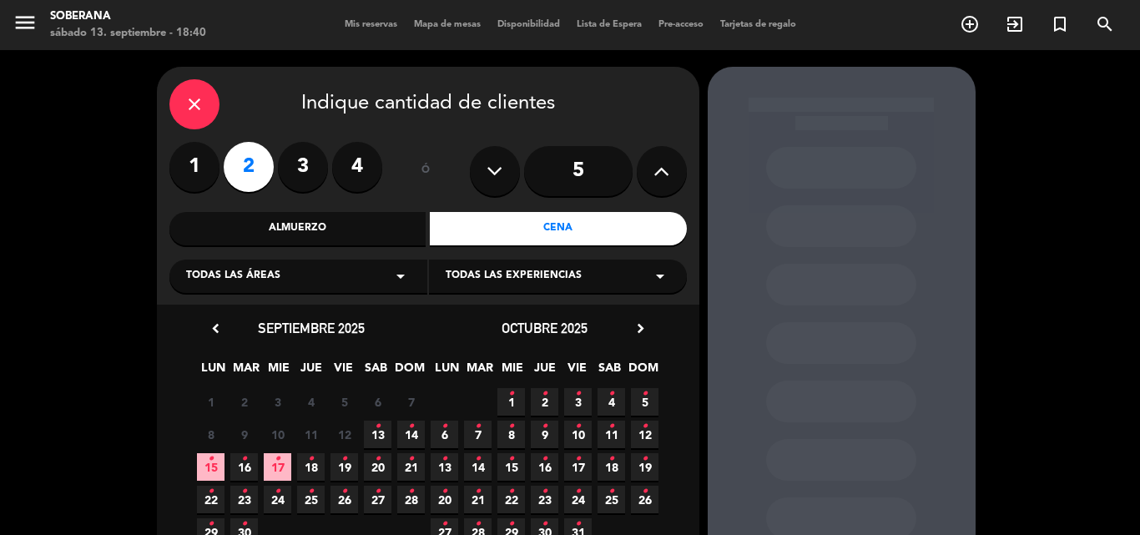
click at [383, 437] on span "13 •" at bounding box center [378, 435] width 28 height 28
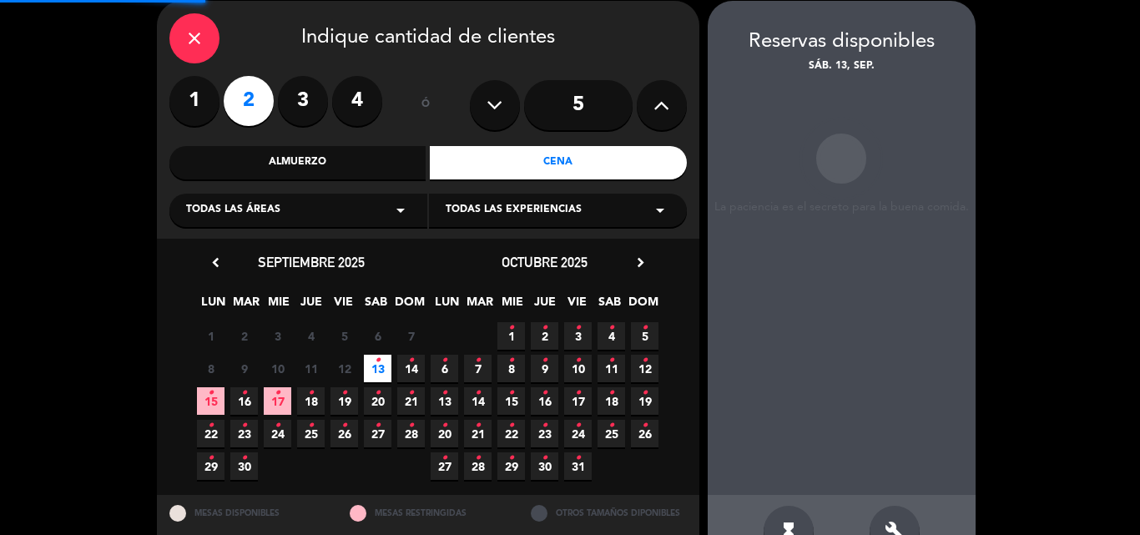
scroll to position [67, 0]
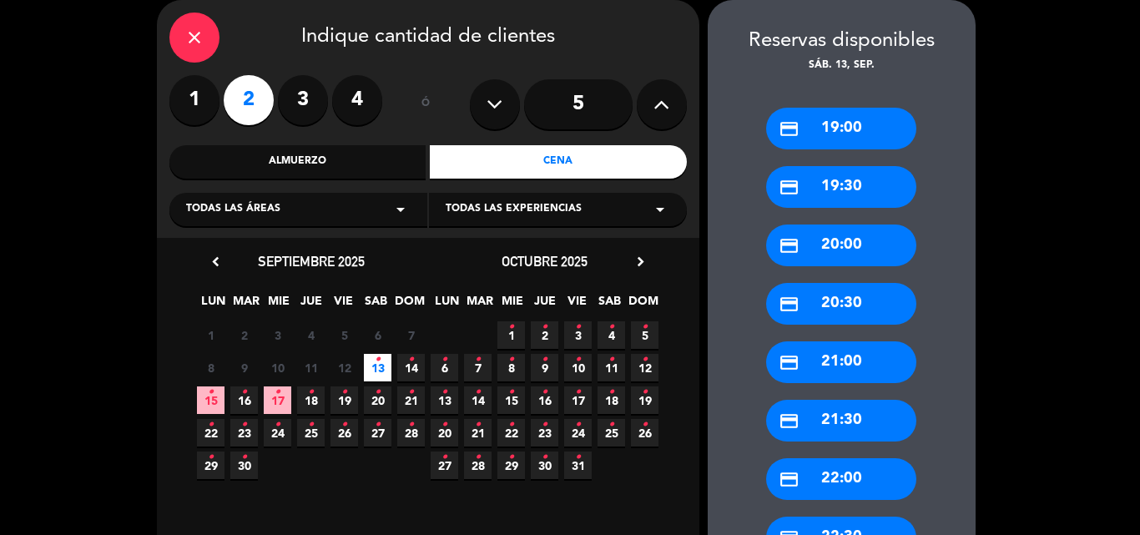
click at [864, 375] on div "credit_card 21:00" at bounding box center [841, 362] width 150 height 42
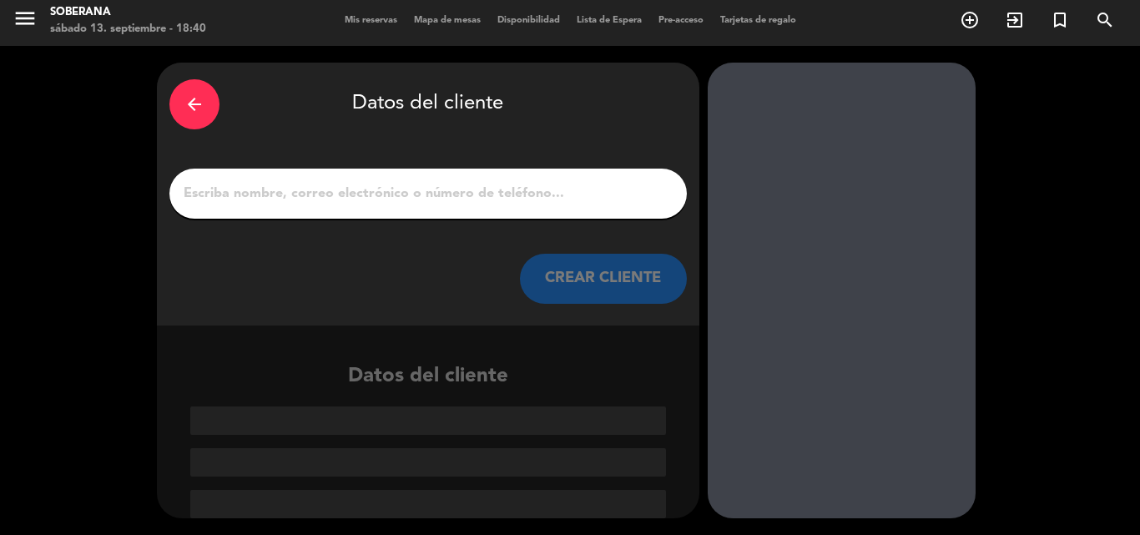
scroll to position [4, 0]
click at [283, 195] on input "1" at bounding box center [428, 193] width 493 height 23
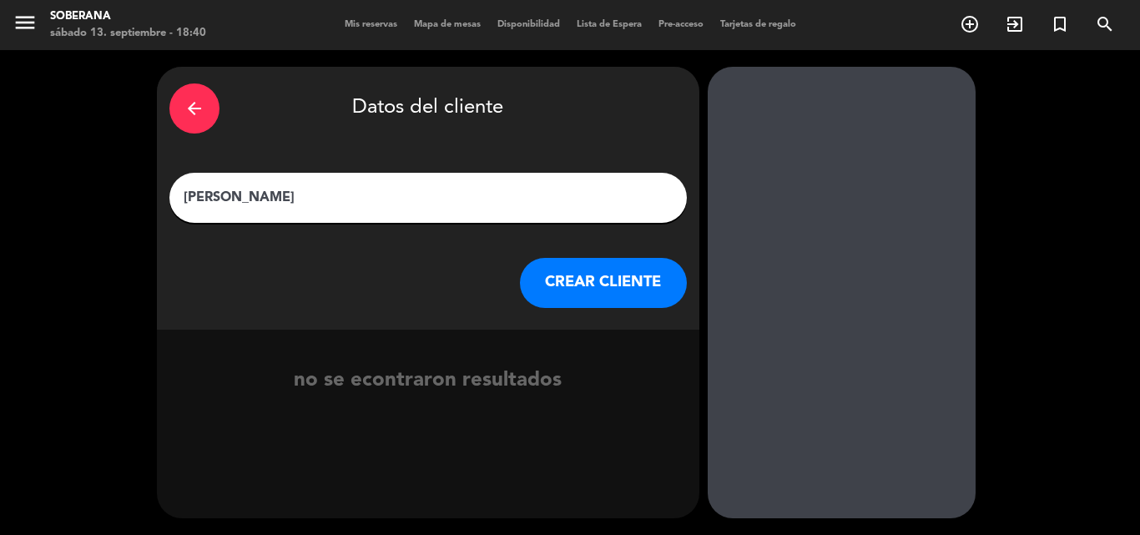
type input "[PERSON_NAME]"
click at [564, 279] on button "CREAR CLIENTE" at bounding box center [603, 283] width 167 height 50
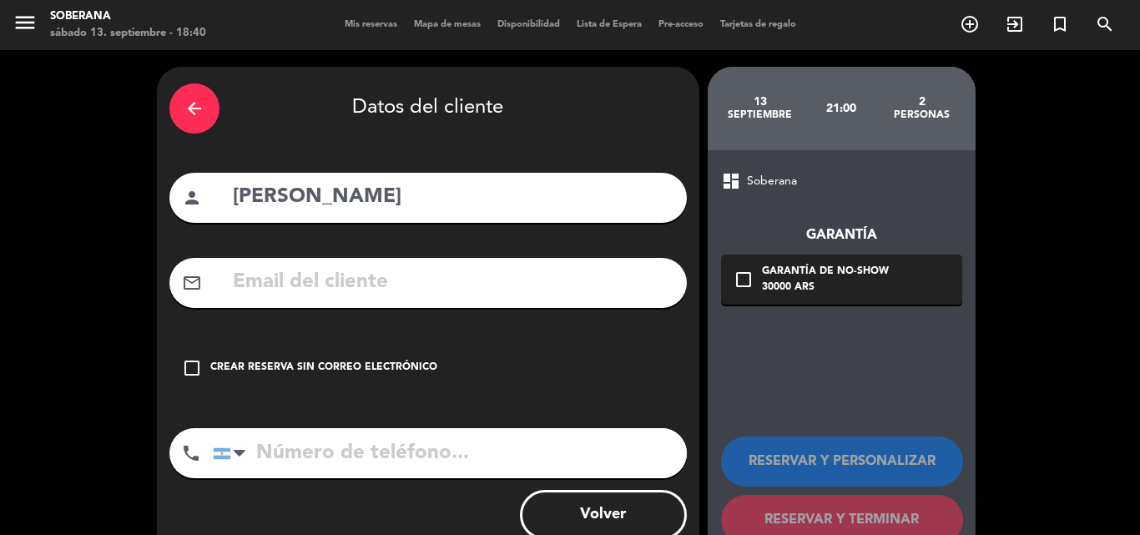
click at [279, 461] on input "tel" at bounding box center [450, 453] width 474 height 50
type input "1166006760"
click at [351, 365] on div "Crear reserva sin correo electrónico" at bounding box center [323, 368] width 227 height 17
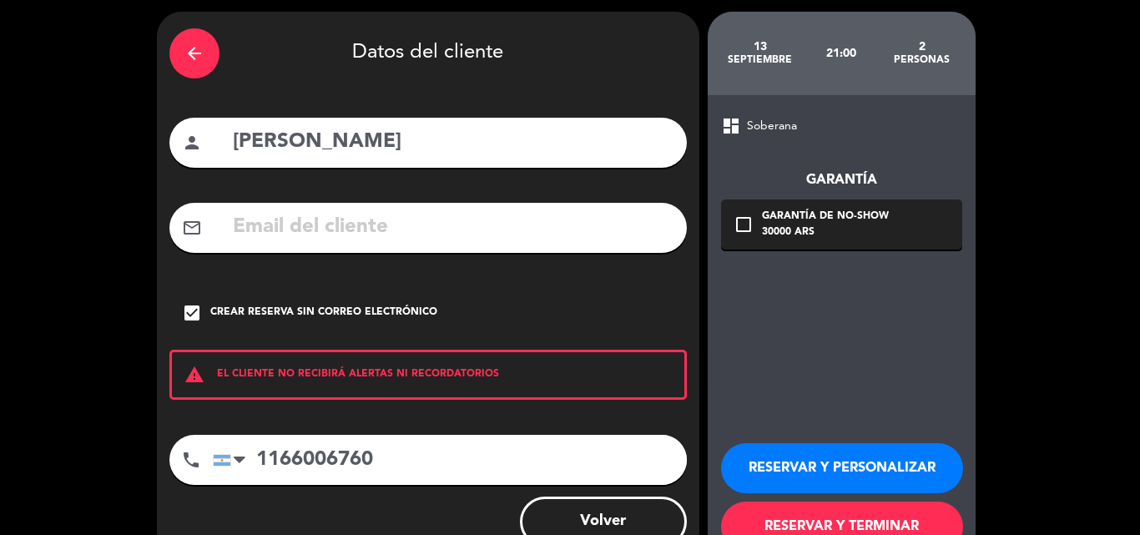
scroll to position [109, 0]
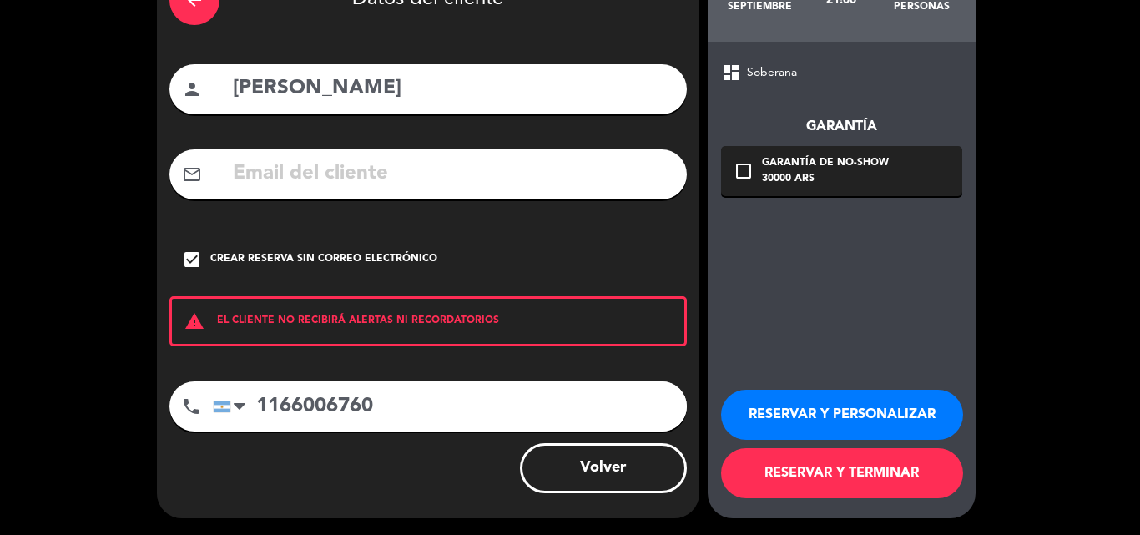
click at [841, 409] on button "RESERVAR Y PERSONALIZAR" at bounding box center [842, 415] width 242 height 50
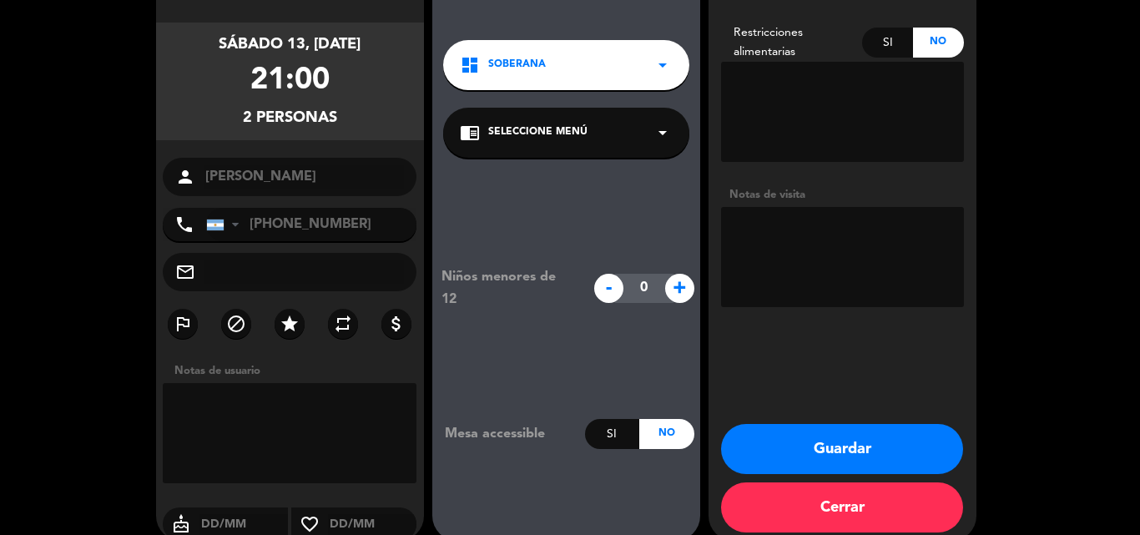
scroll to position [133, 0]
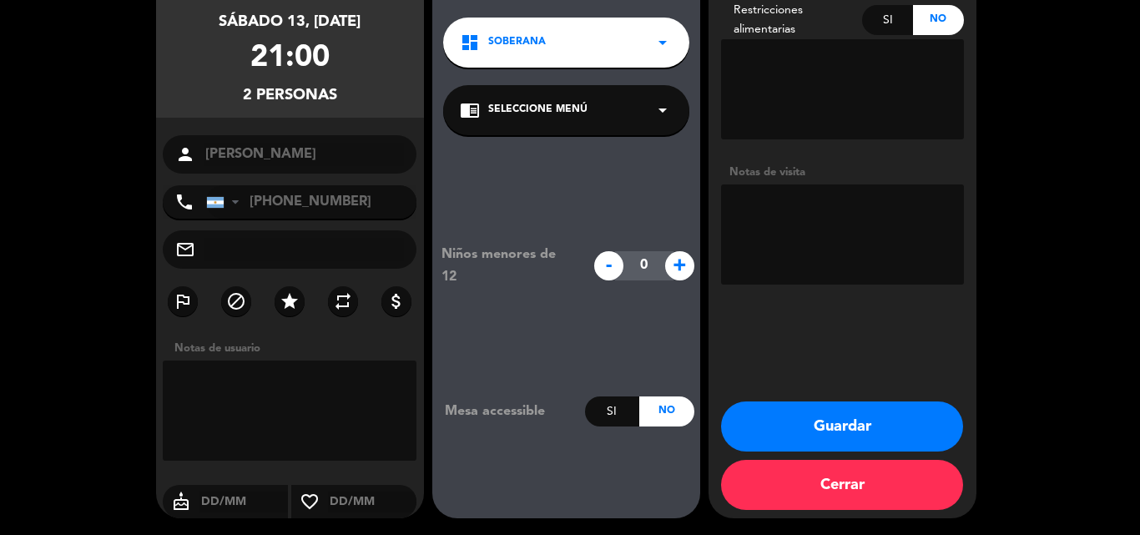
click at [825, 417] on button "Guardar" at bounding box center [842, 427] width 242 height 50
